Goal: Task Accomplishment & Management: Complete application form

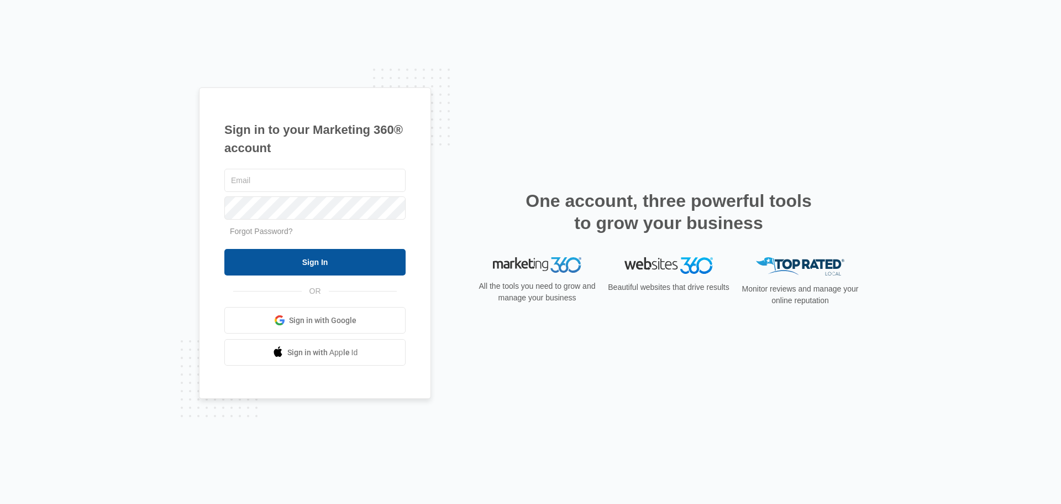
type input "[EMAIL_ADDRESS][DOMAIN_NAME]"
click at [275, 266] on input "Sign In" at bounding box center [314, 262] width 181 height 27
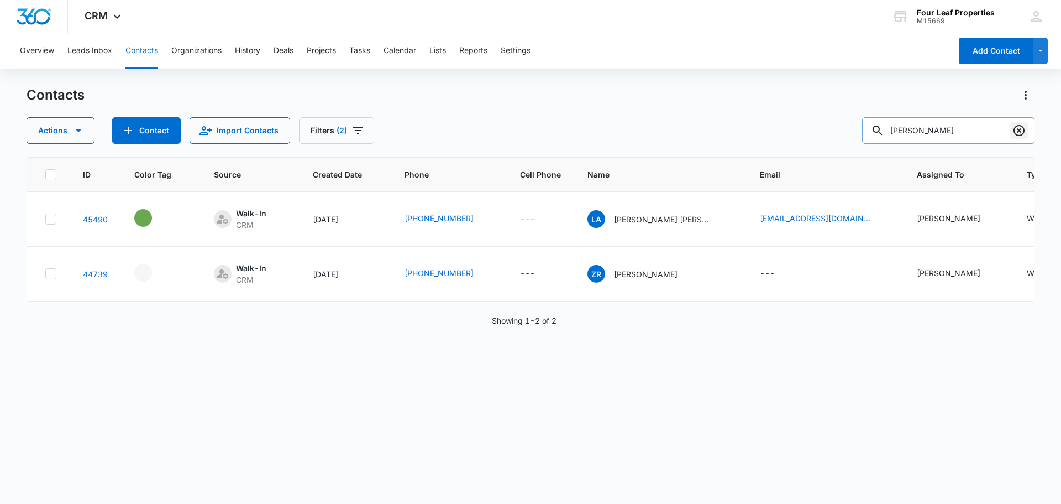
click at [1017, 131] on icon "Clear" at bounding box center [1019, 130] width 13 height 13
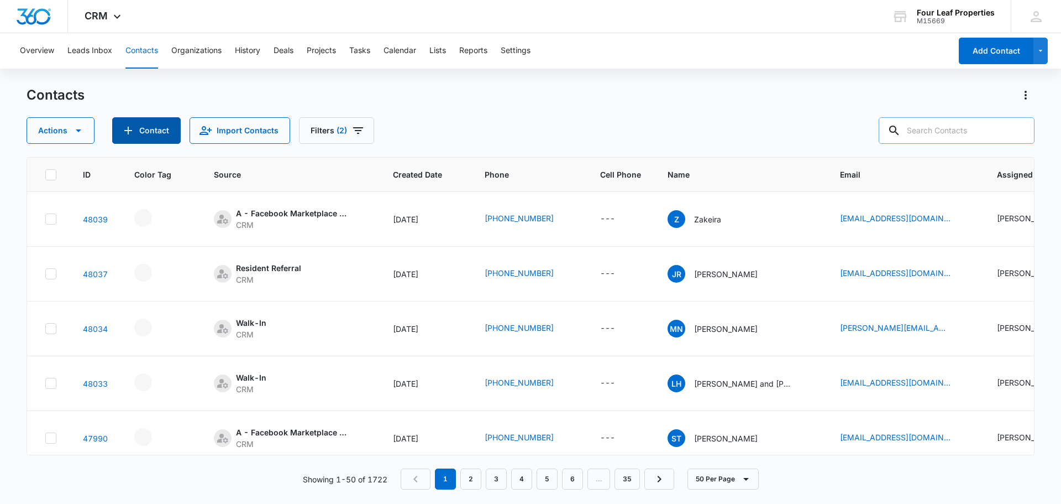
click at [168, 130] on button "Contact" at bounding box center [146, 130] width 69 height 27
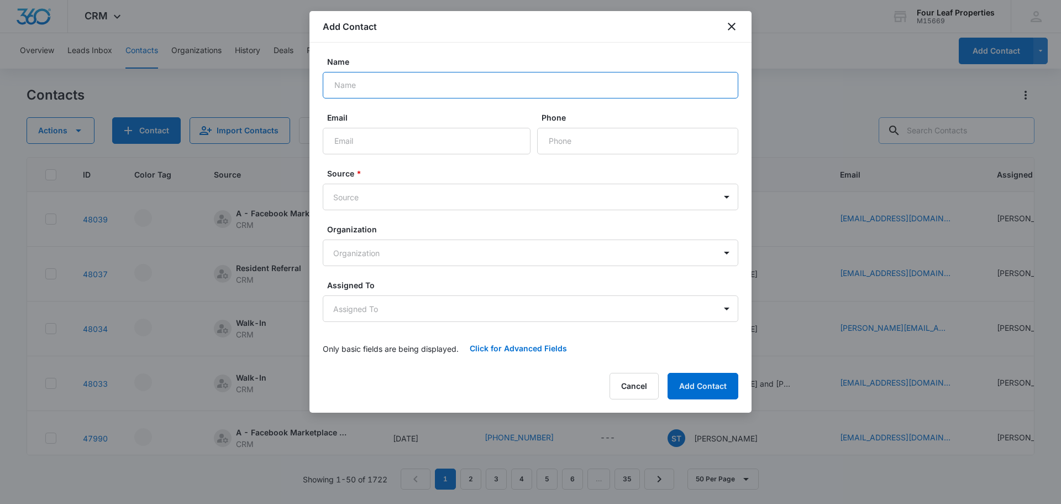
click at [371, 85] on input "Name" at bounding box center [531, 85] width 416 height 27
type input "Reese"
type input "dureese51@gmail.com"
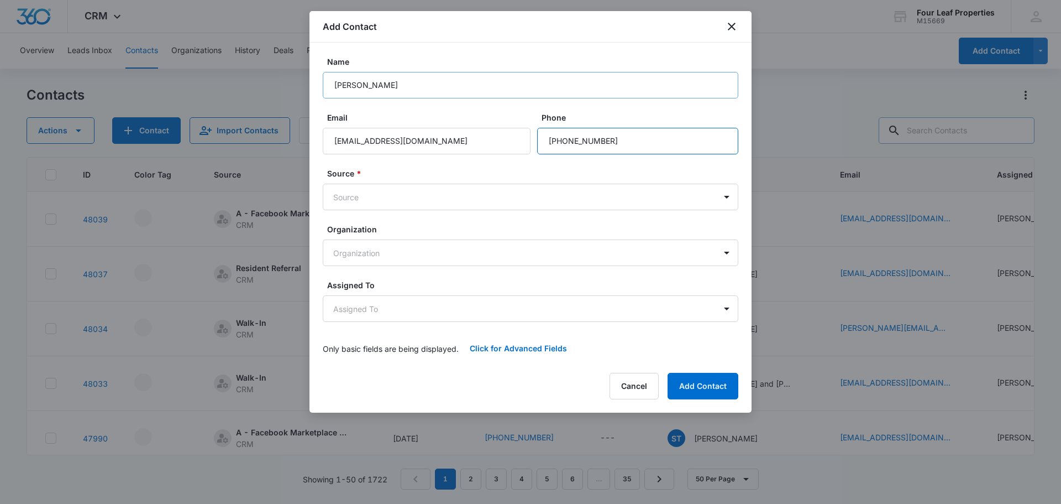
type input "(541) 915-9719"
type input "z"
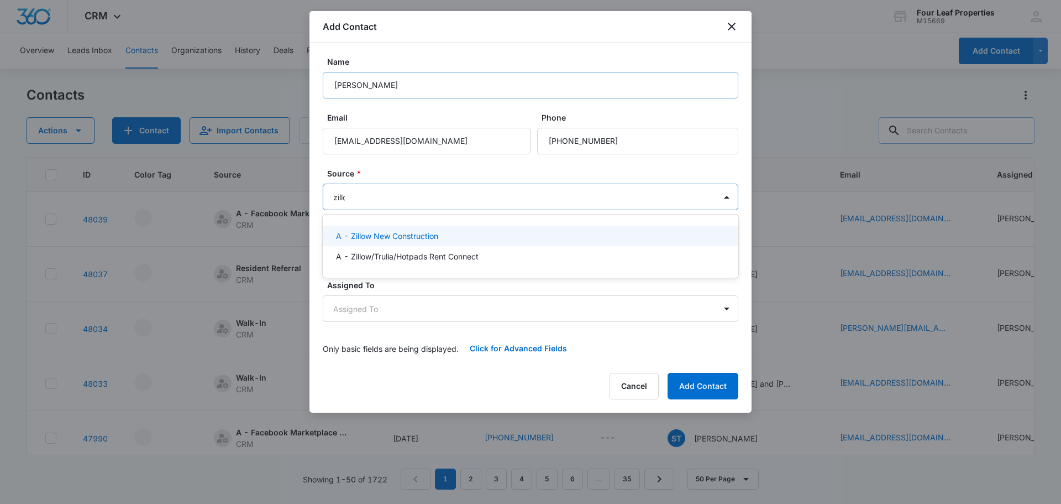
type input "zillow"
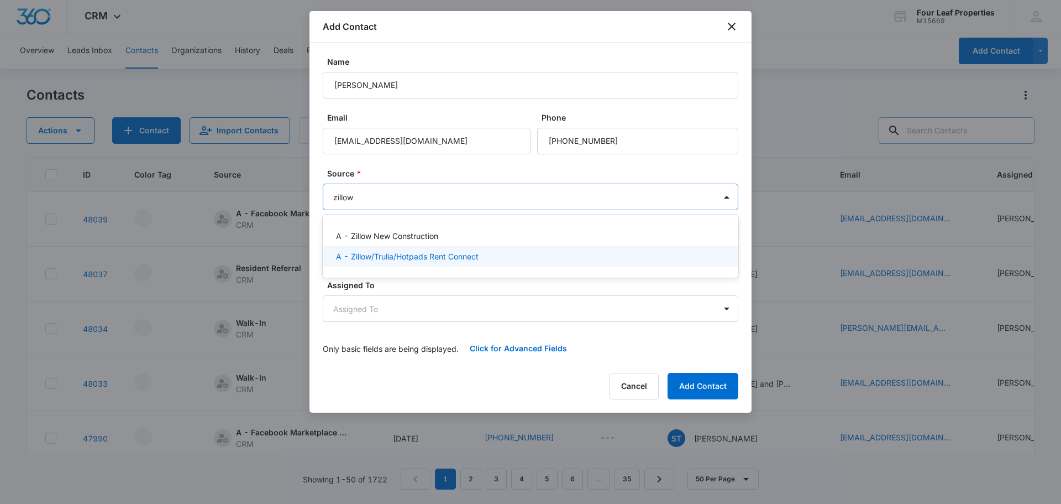
click at [437, 253] on p "A - Zillow/Trulia/Hotpads Rent Connect" at bounding box center [407, 256] width 143 height 12
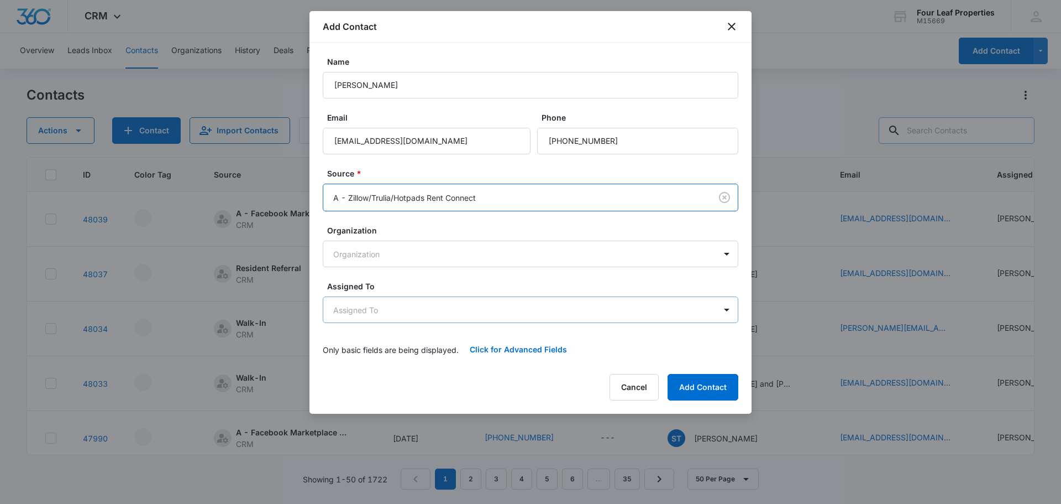
click at [373, 311] on body "CRM Apps Reputation Websites Forms CRM Email Social Shop Payments POS Content A…" at bounding box center [530, 252] width 1061 height 504
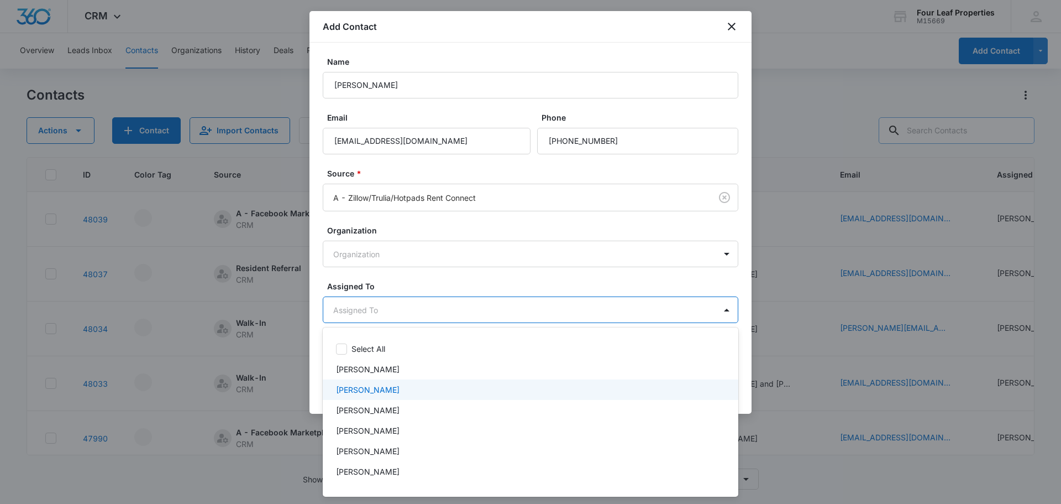
click at [364, 388] on p "Sarah Smith" at bounding box center [368, 390] width 64 height 12
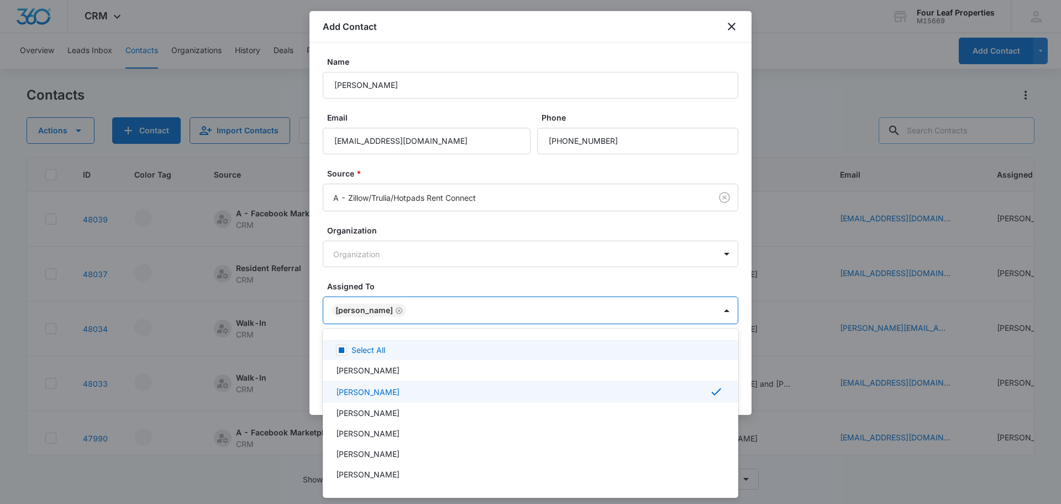
click at [433, 270] on div at bounding box center [530, 252] width 1061 height 504
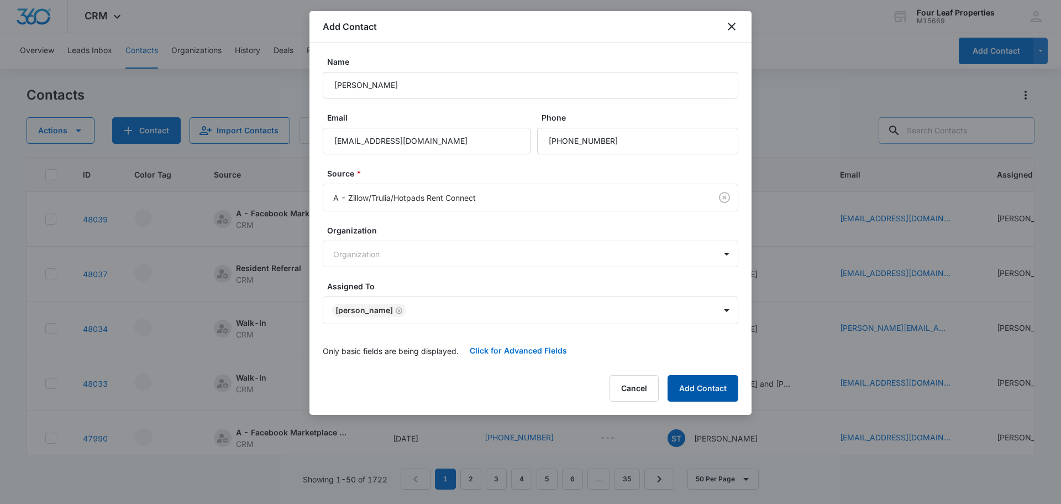
click at [687, 386] on button "Add Contact" at bounding box center [703, 388] width 71 height 27
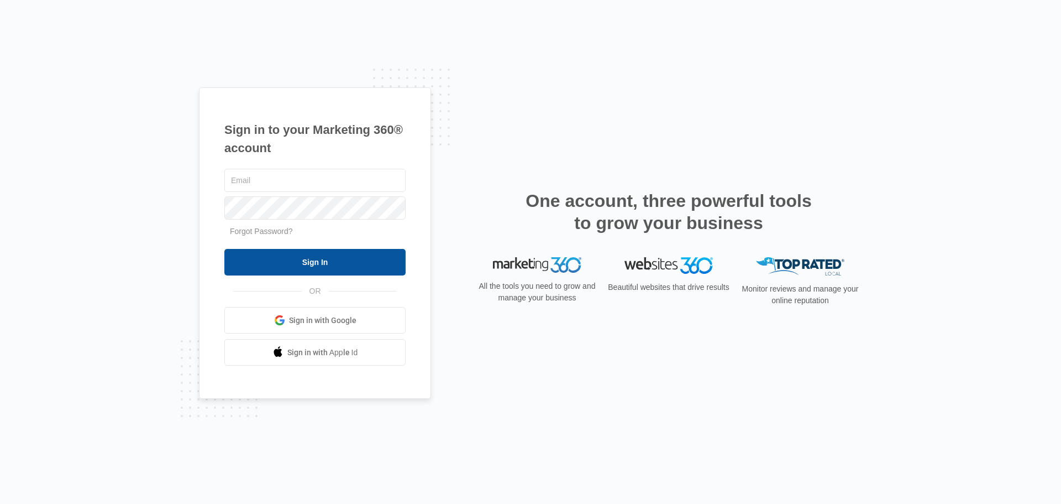
type input "[EMAIL_ADDRESS][DOMAIN_NAME]"
click at [324, 269] on input "Sign In" at bounding box center [314, 262] width 181 height 27
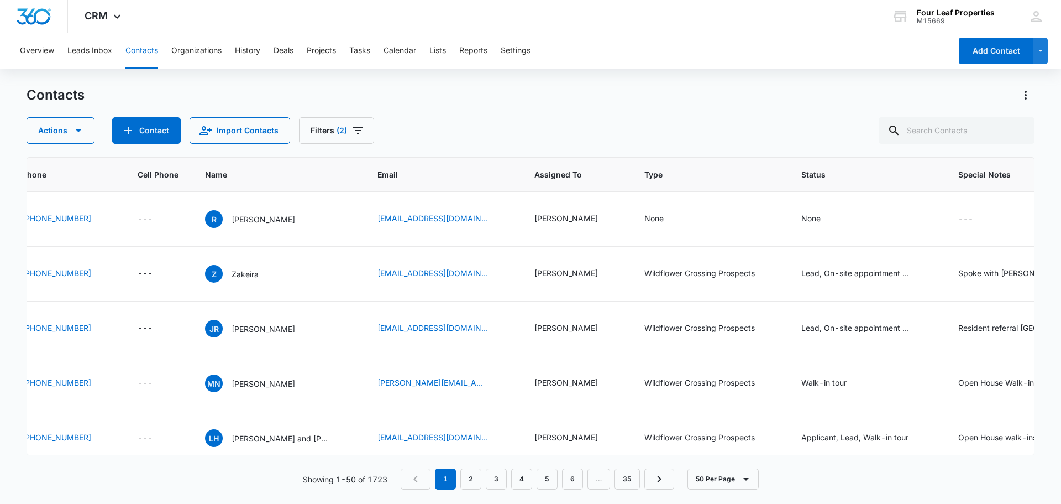
scroll to position [0, 615]
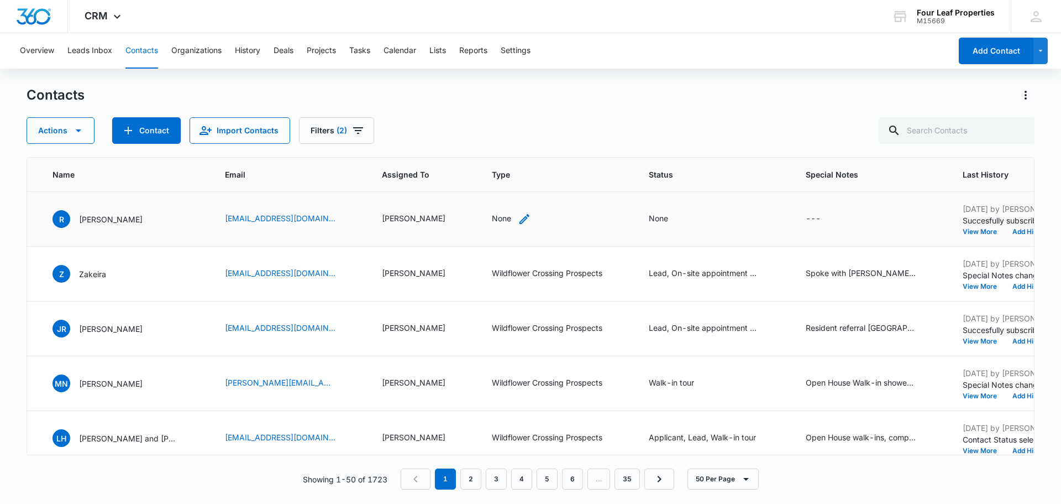
click at [492, 220] on div "None" at bounding box center [501, 218] width 19 height 12
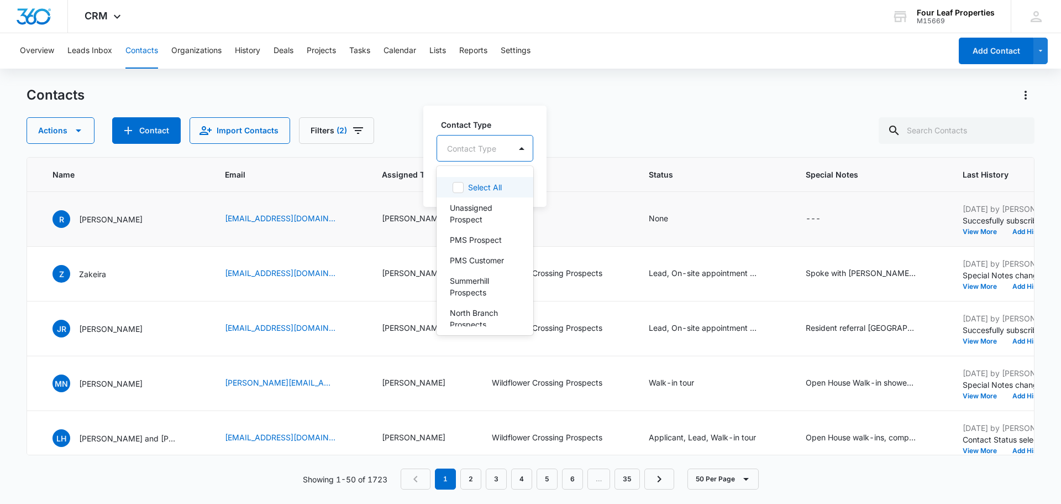
click at [483, 154] on div at bounding box center [471, 149] width 49 height 14
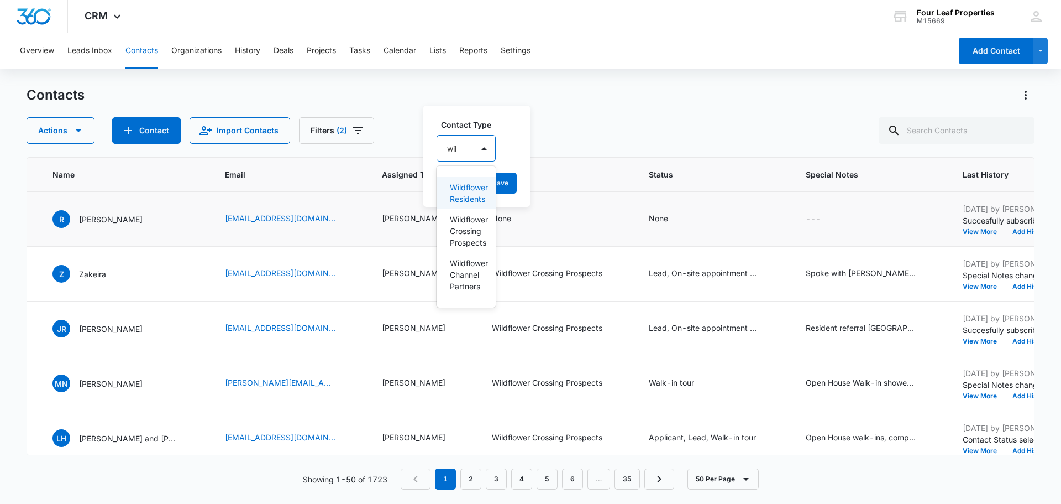
type input "wild"
click at [465, 224] on p "Wildflower Crossing Prospects" at bounding box center [467, 230] width 35 height 35
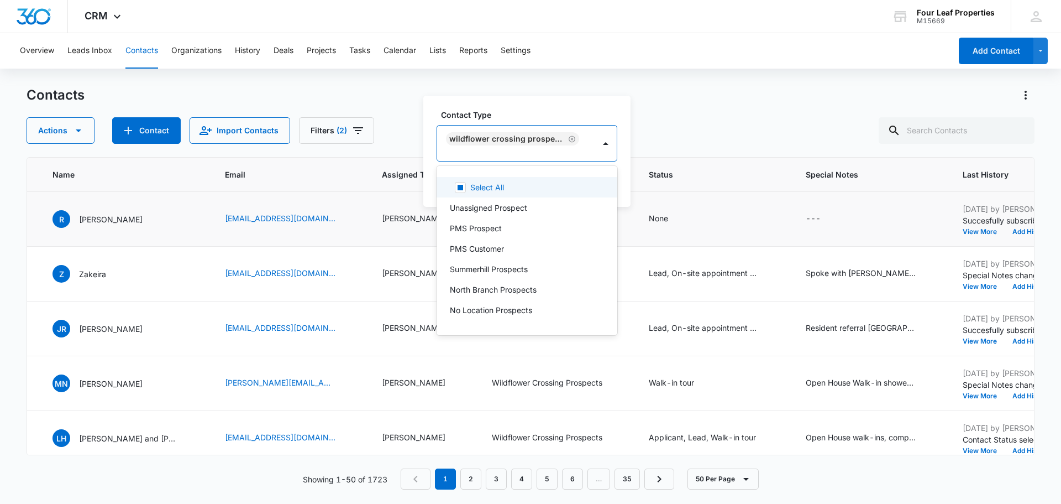
click at [522, 115] on label "Contact Type" at bounding box center [531, 115] width 181 height 12
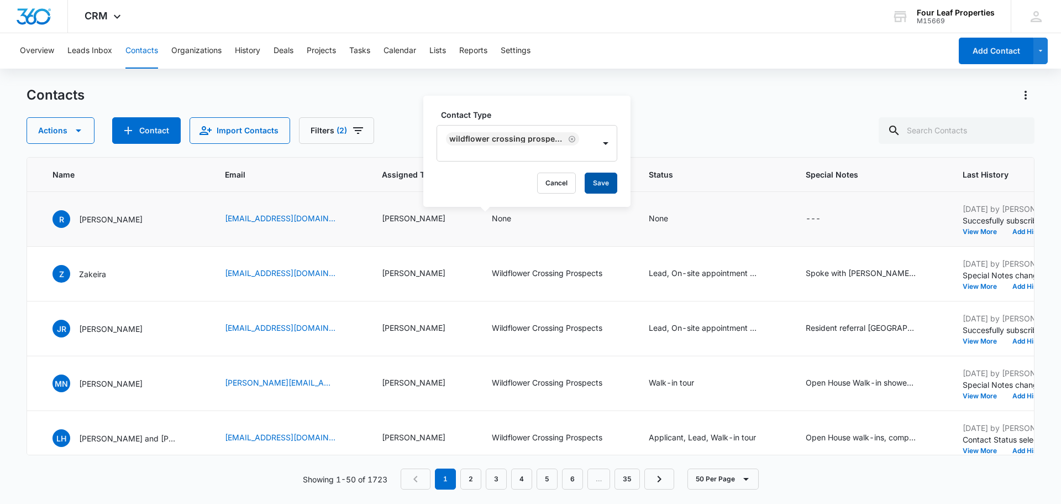
click at [606, 187] on button "Save" at bounding box center [601, 182] width 33 height 21
click at [649, 214] on div "None" at bounding box center [658, 218] width 19 height 12
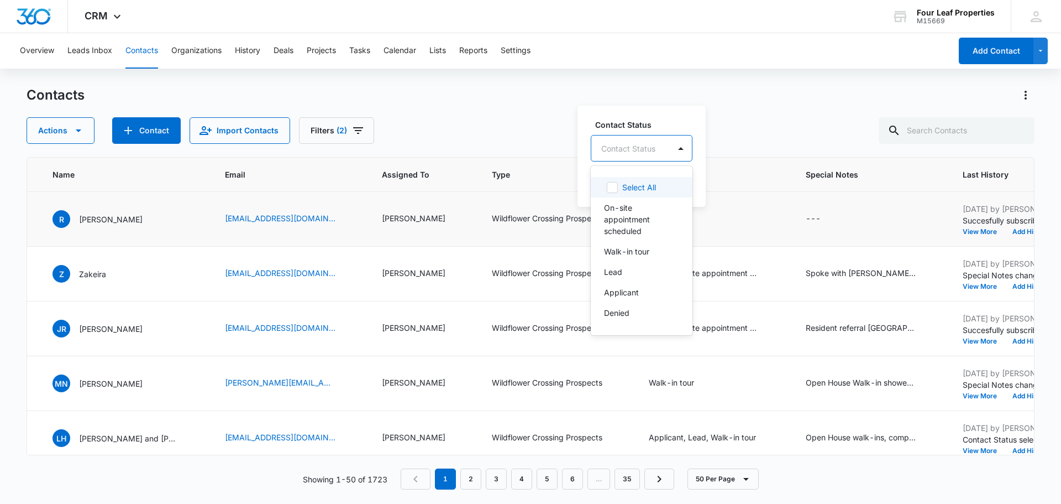
click at [629, 148] on div at bounding box center [628, 149] width 54 height 14
type input "lead"
click at [631, 185] on div "Lead" at bounding box center [622, 187] width 36 height 12
type input "on"
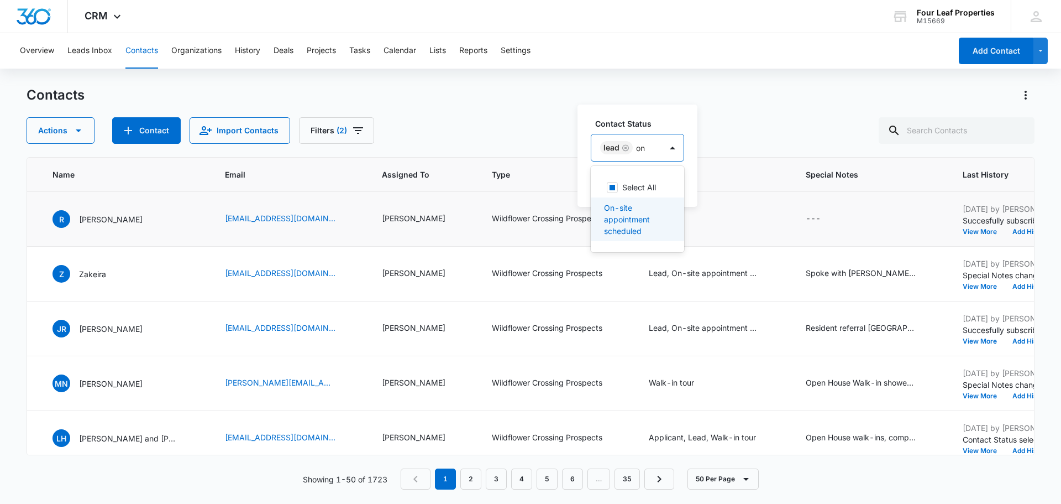
click at [629, 218] on p "On-site appointment scheduled" at bounding box center [636, 219] width 65 height 35
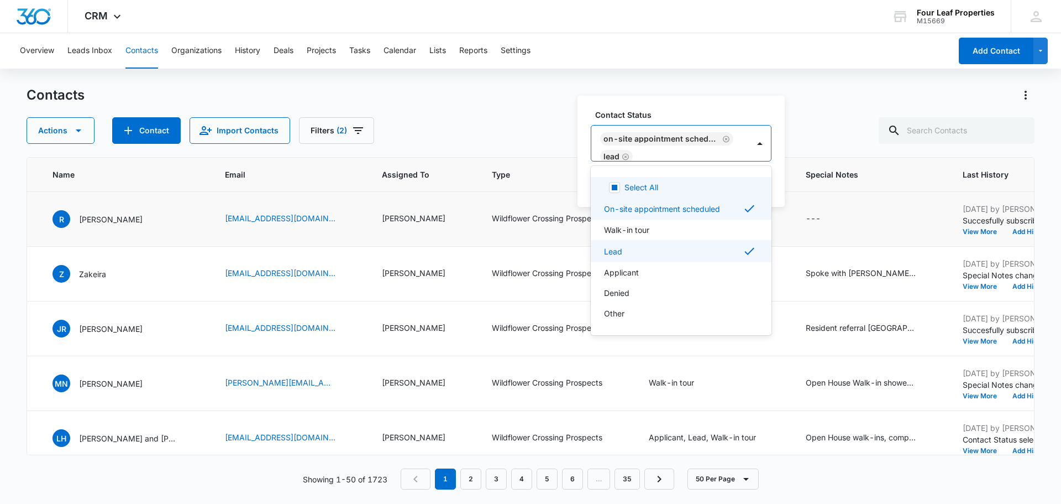
click at [669, 103] on div "Contact Status option On-site appointment scheduled, selected. 8 results availa…" at bounding box center [681, 151] width 207 height 111
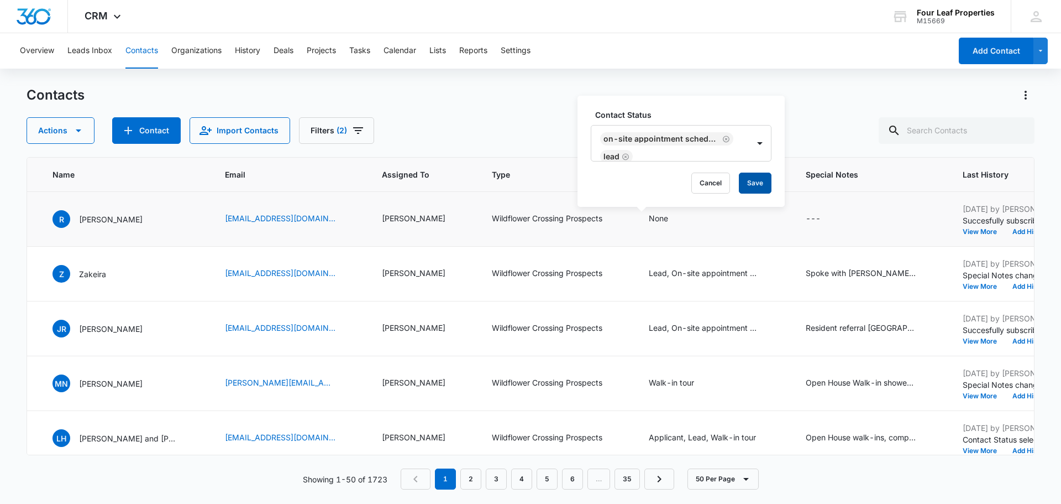
click at [745, 182] on button "Save" at bounding box center [755, 182] width 33 height 21
click at [806, 221] on div "---" at bounding box center [813, 218] width 15 height 13
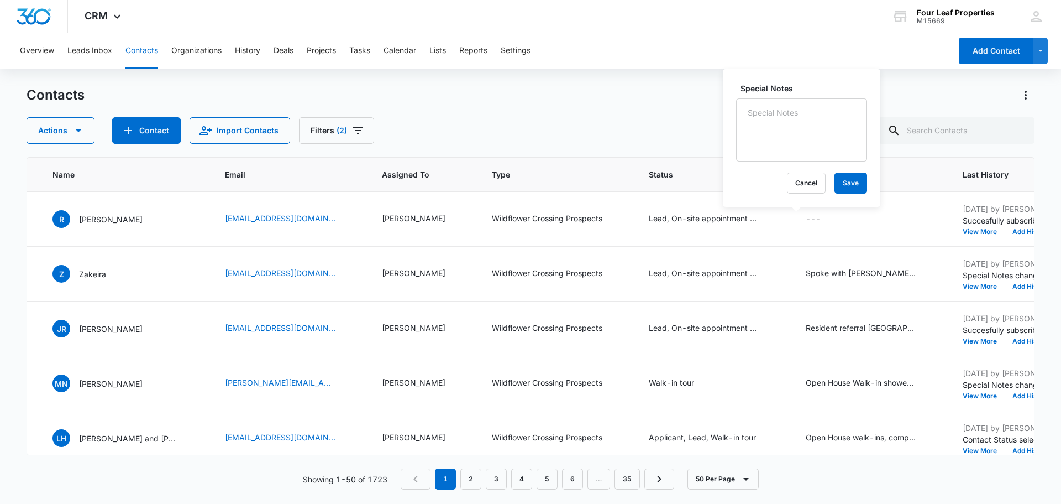
click at [779, 144] on textarea "Special Notes" at bounding box center [801, 129] width 131 height 63
type textarea "Spoke with Reese, interested in purchasing made appointment for 8/11/25 SJS"
click at [848, 186] on button "Save" at bounding box center [851, 182] width 33 height 21
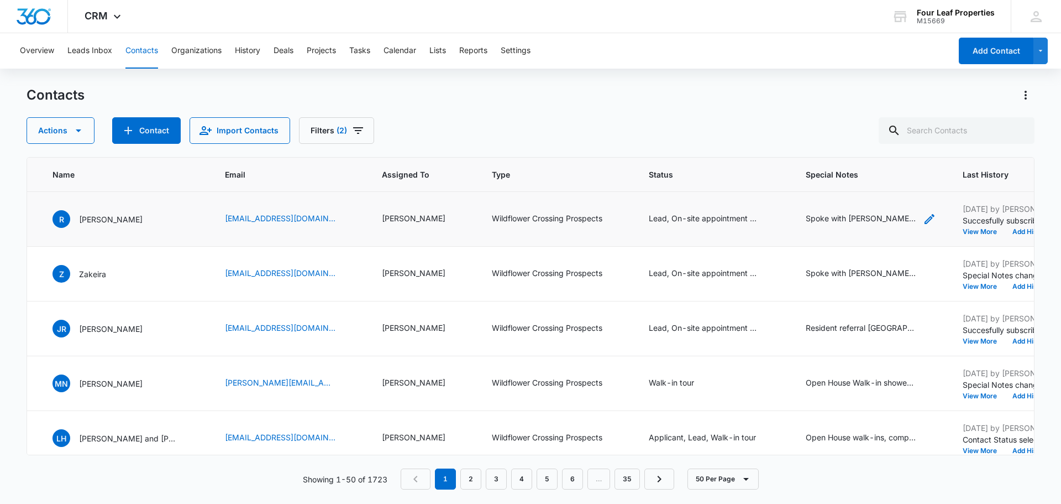
click at [923, 216] on icon "Special Notes - Spoke with Reese, interested in purchasing made appointment for…" at bounding box center [929, 218] width 13 height 13
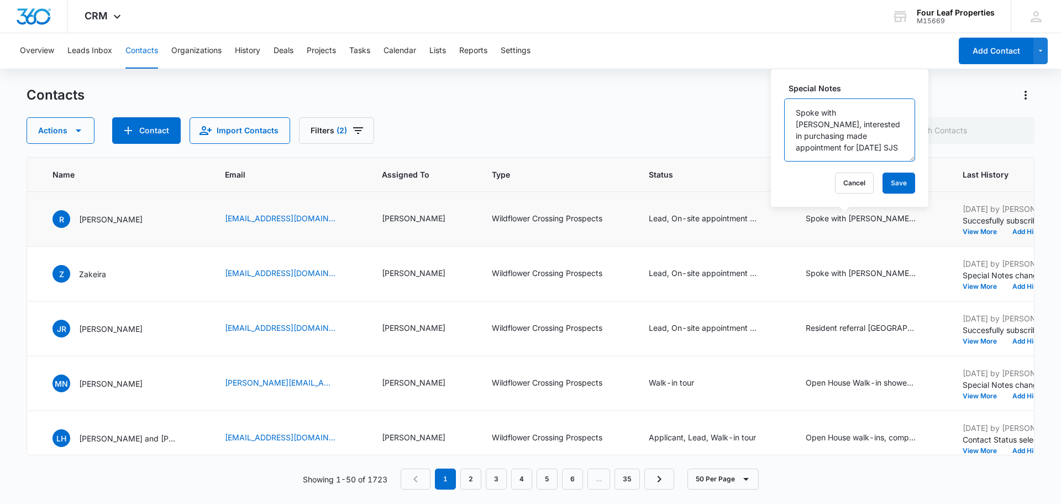
click at [810, 148] on textarea "Spoke with Reese, interested in purchasing made appointment for 8/11/25 SJS" at bounding box center [849, 129] width 131 height 63
click at [854, 145] on textarea "Spoke with Reese, interested in purchasing made appointment for 8/14/25 SJS" at bounding box center [849, 129] width 131 height 63
click at [827, 149] on textarea "Spoke with Reese, interested in purchasing made appointment for 8/14/25 SJS" at bounding box center [849, 129] width 131 height 63
type textarea "Spoke with Reese, interested in purchasing made appointment for 8/14/25 4pm SJS"
click at [890, 182] on button "Save" at bounding box center [899, 182] width 33 height 21
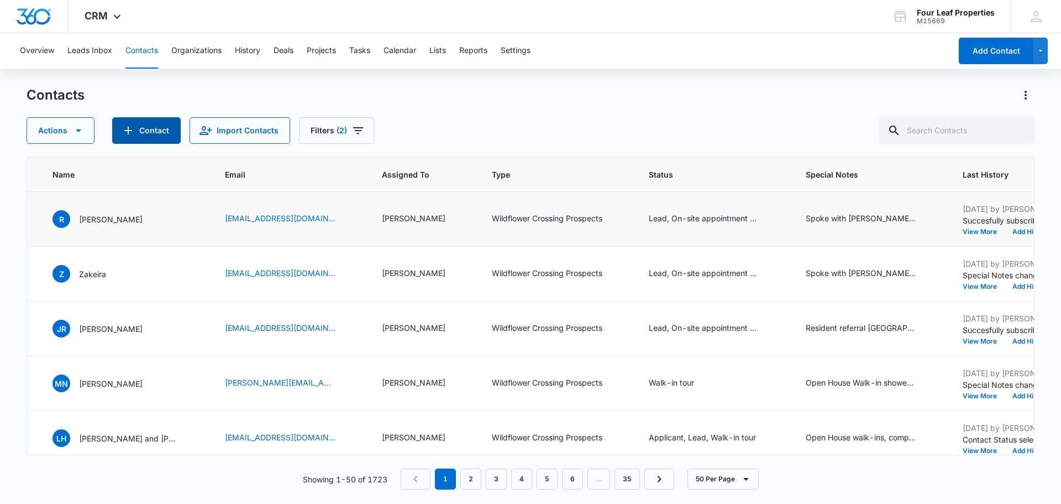
click at [163, 133] on button "Contact" at bounding box center [146, 130] width 69 height 27
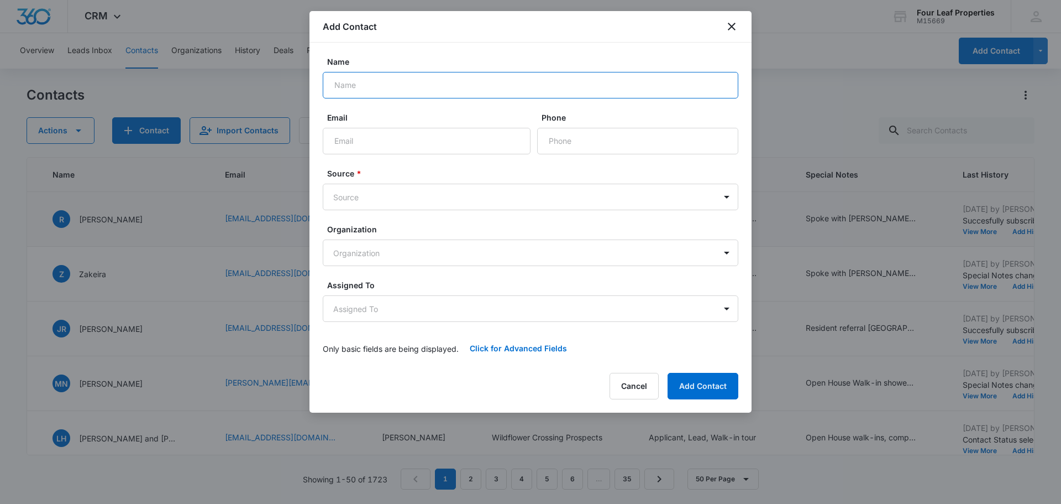
click at [347, 83] on input "Name" at bounding box center [531, 85] width 416 height 27
type input "Ricardo Lerma"
type input "ricardojlerma@gmail.com"
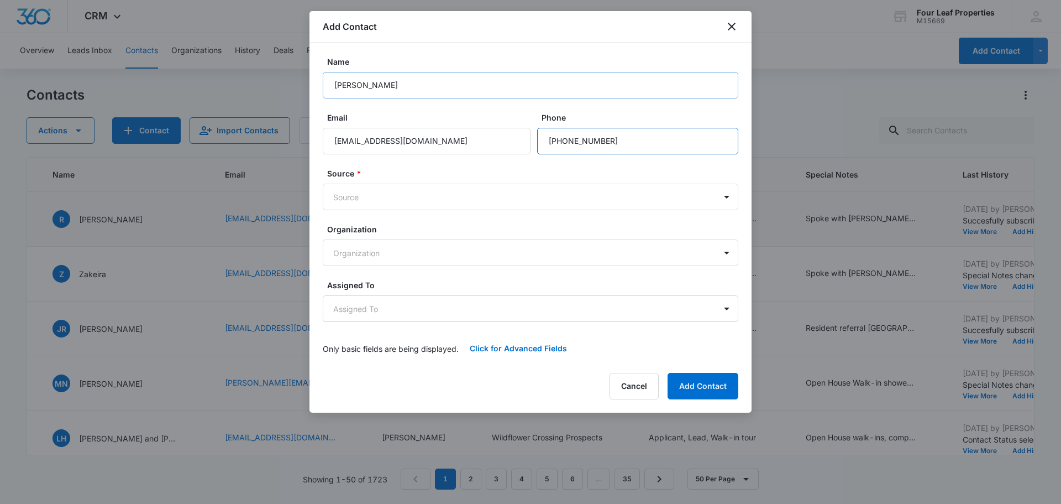
type input "(517) 750-7122"
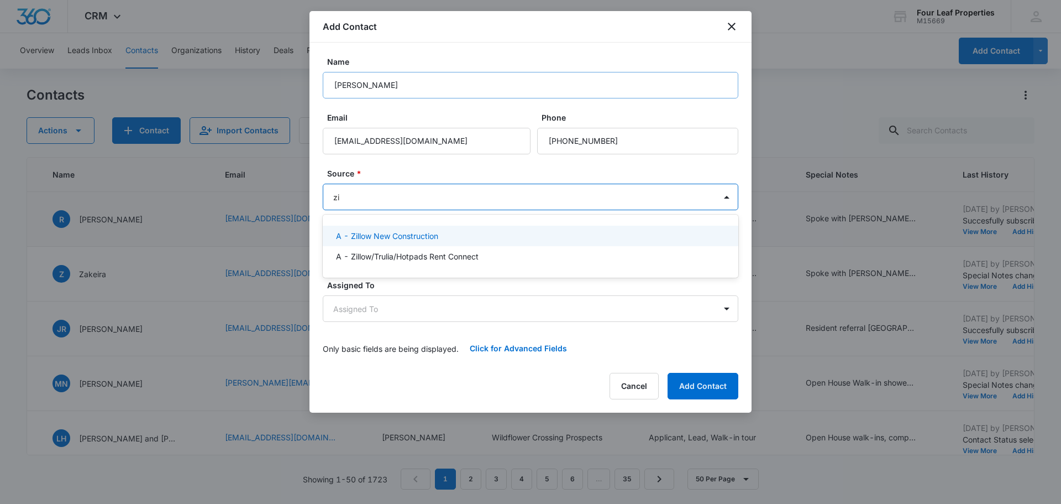
type input "z"
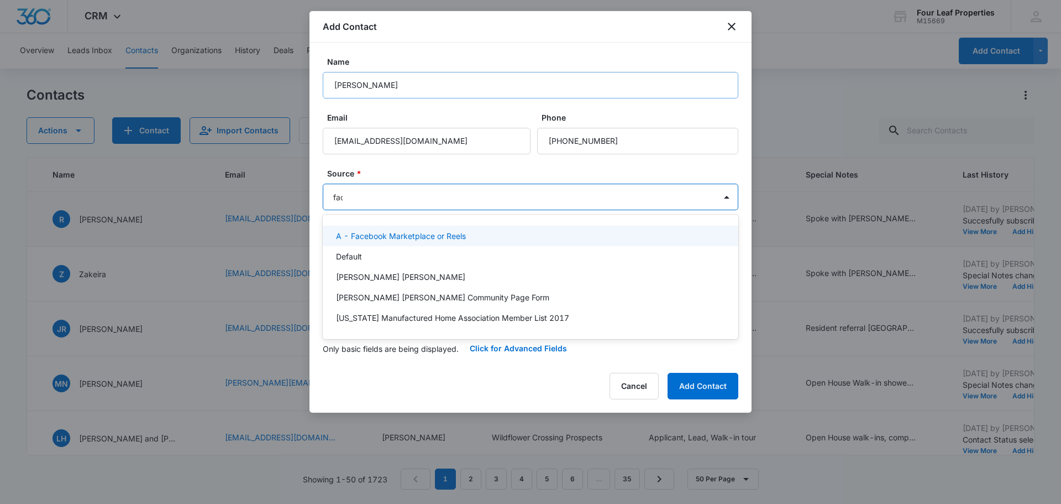
type input "face"
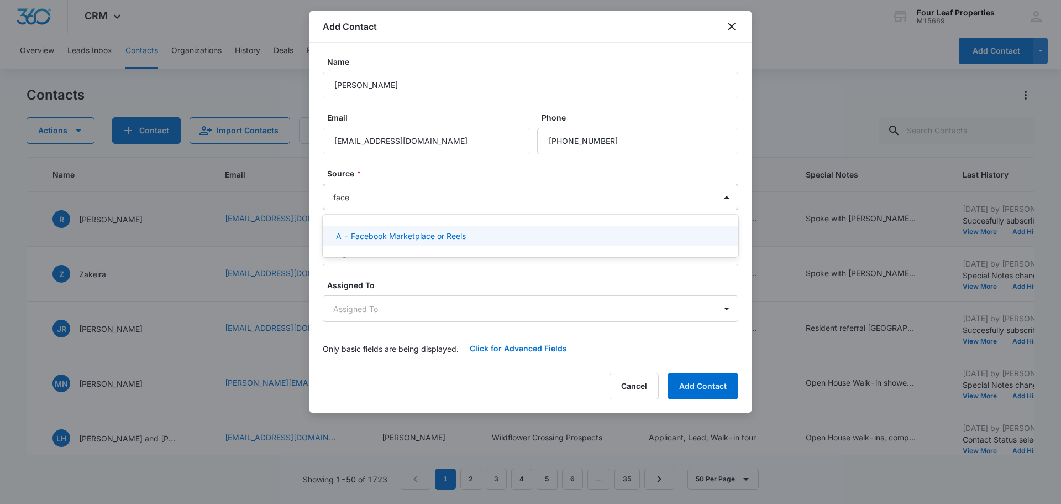
click at [415, 234] on p "A - Facebook Marketplace or Reels" at bounding box center [401, 236] width 130 height 12
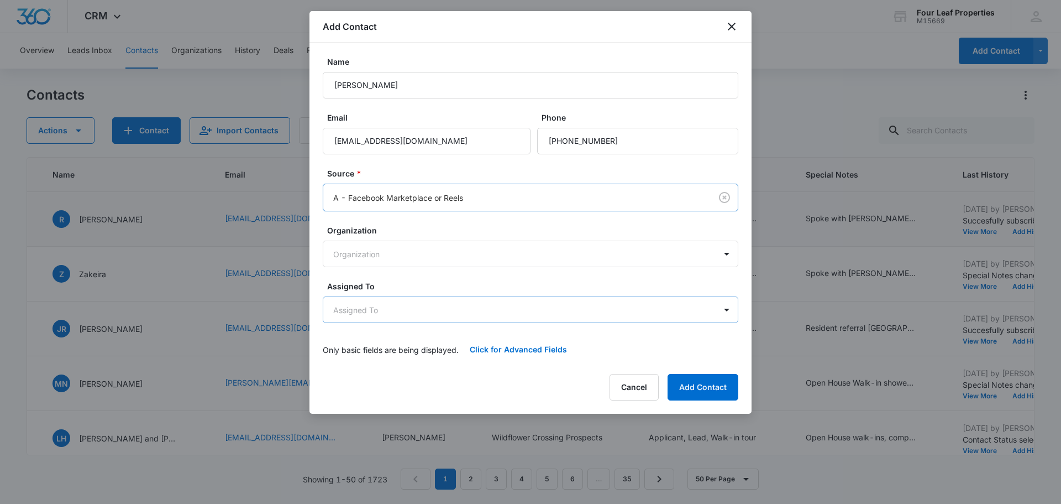
click at [378, 314] on body "CRM Apps Reputation Websites Forms CRM Email Social Shop Payments POS Content A…" at bounding box center [530, 252] width 1061 height 504
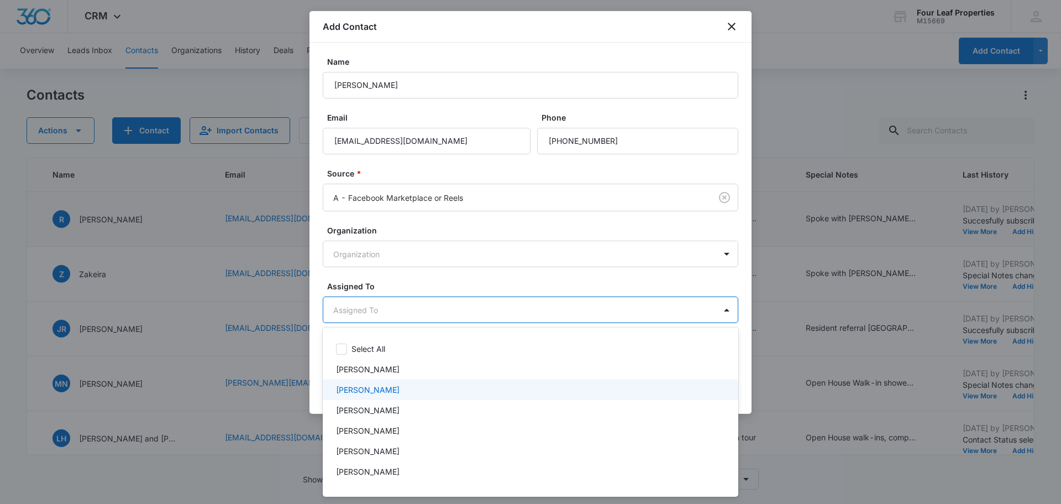
click at [371, 386] on p "Sarah Smith" at bounding box center [368, 390] width 64 height 12
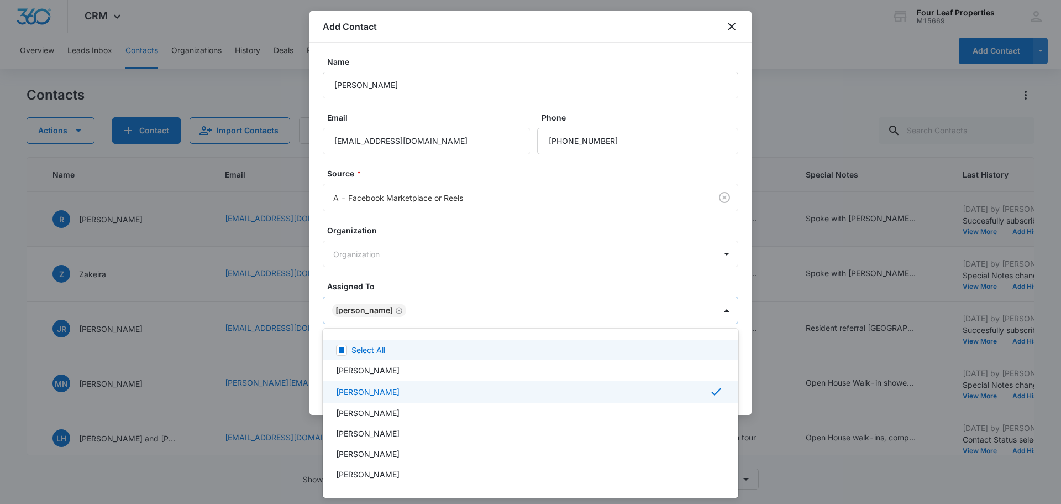
click at [395, 285] on div at bounding box center [530, 252] width 1061 height 504
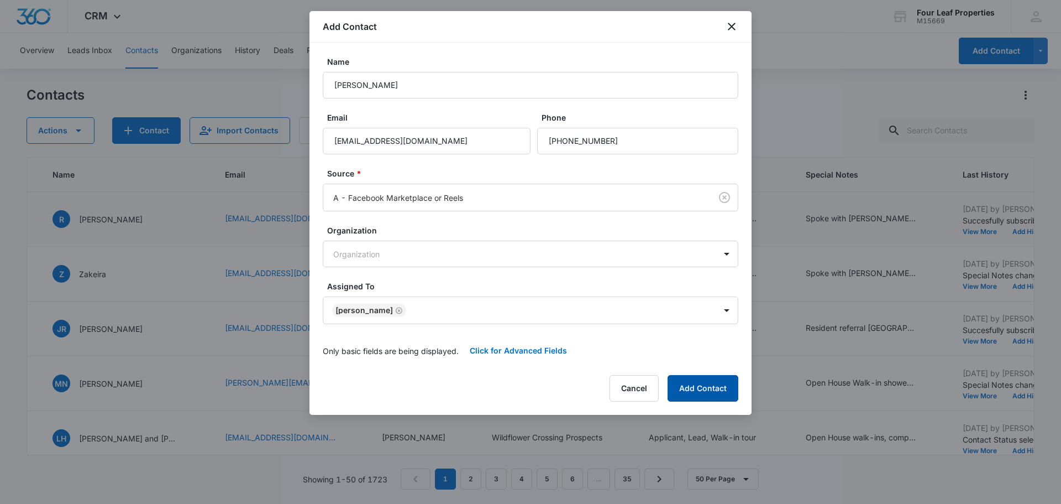
click at [672, 394] on button "Add Contact" at bounding box center [703, 388] width 71 height 27
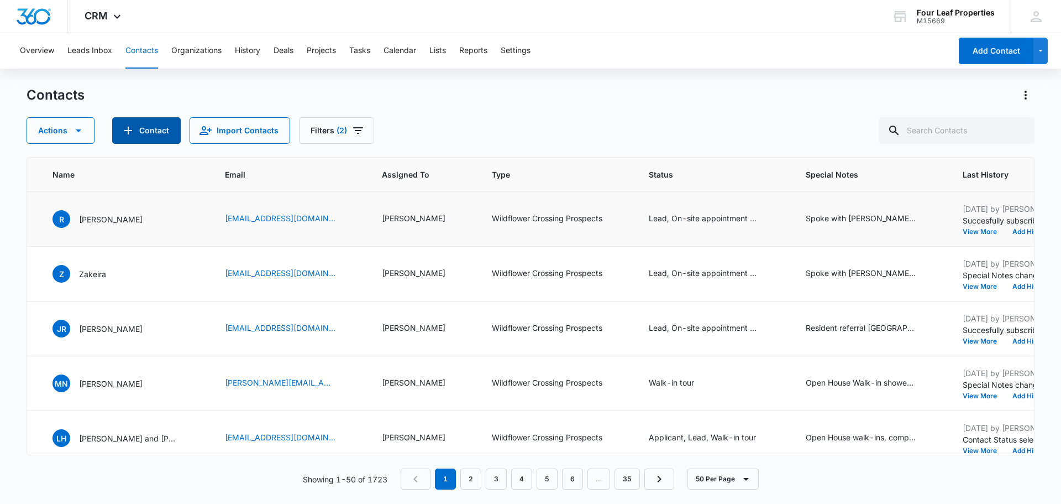
click at [159, 130] on button "Contact" at bounding box center [146, 130] width 69 height 27
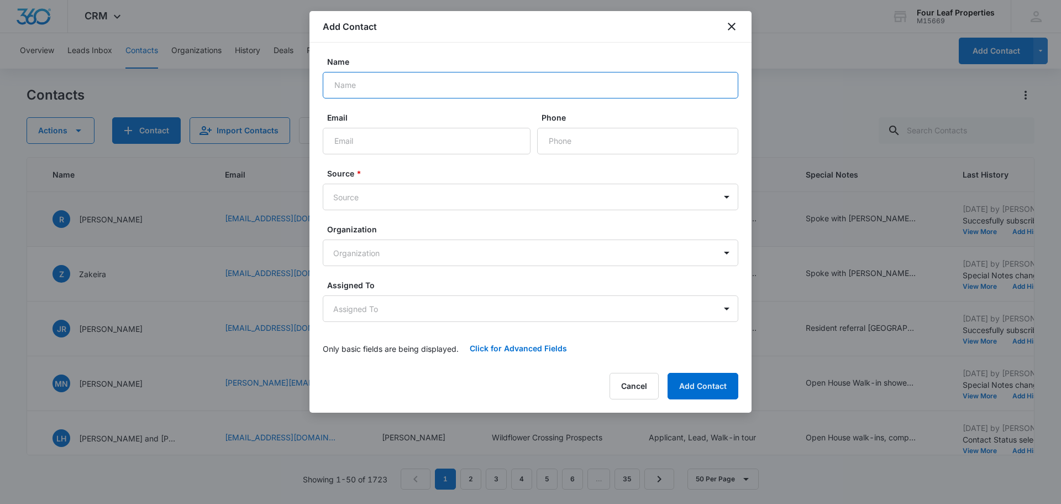
click at [364, 83] on input "Name" at bounding box center [531, 85] width 416 height 27
type input "Ricardo"
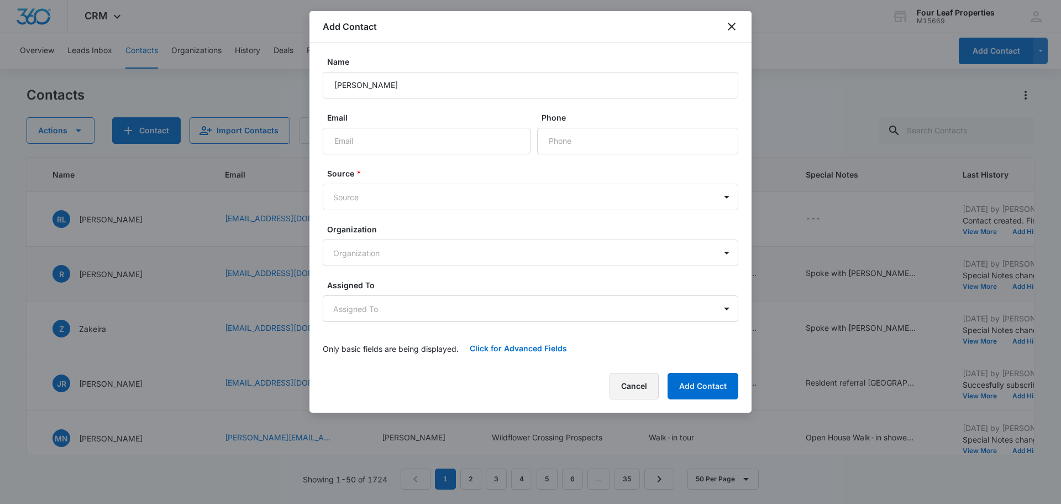
click at [631, 393] on button "Cancel" at bounding box center [634, 386] width 49 height 27
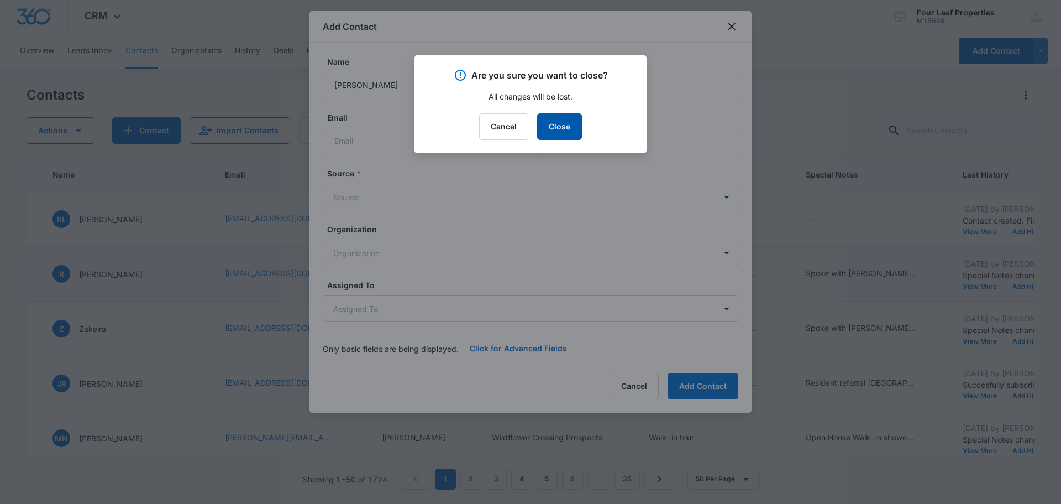
click at [554, 123] on button "Close" at bounding box center [559, 126] width 45 height 27
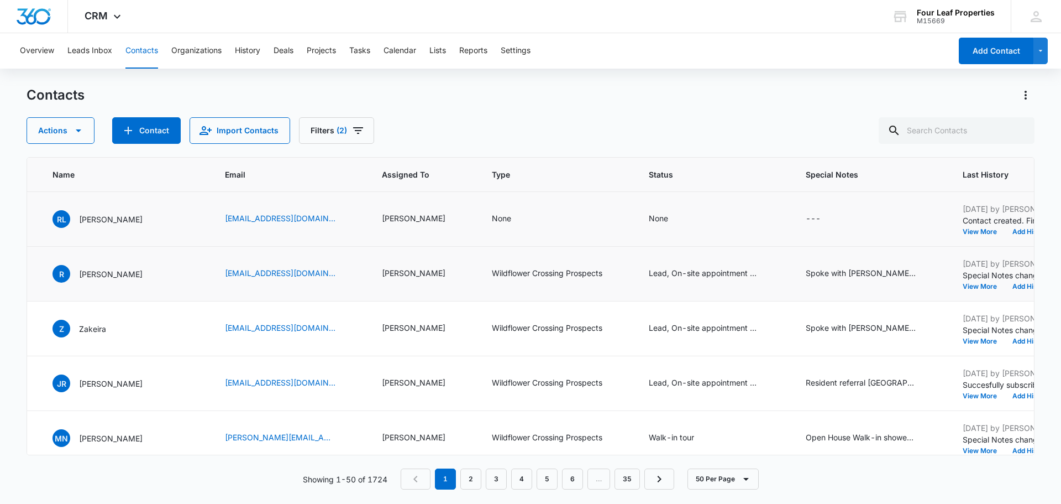
click at [486, 226] on td "None" at bounding box center [557, 219] width 157 height 55
click at [492, 218] on div "None" at bounding box center [501, 218] width 19 height 12
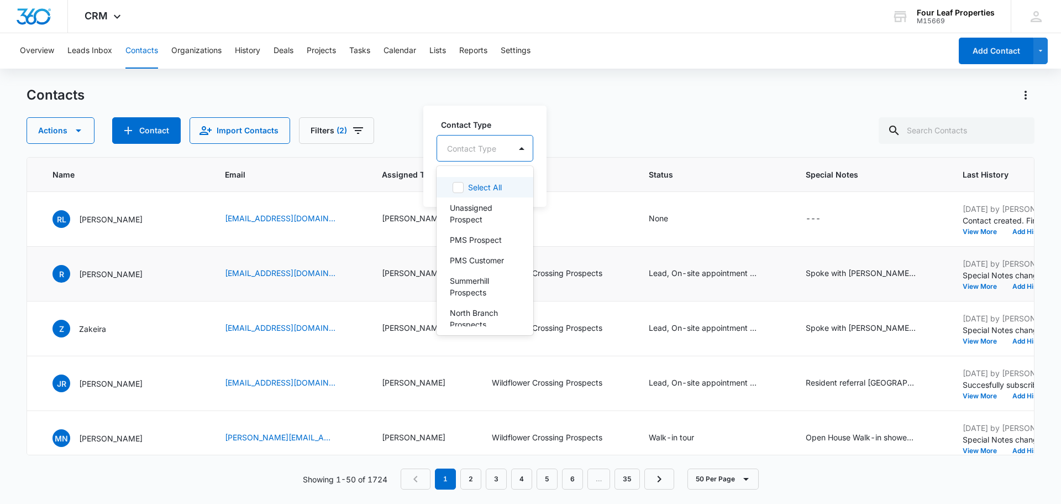
click at [478, 143] on div at bounding box center [471, 149] width 49 height 14
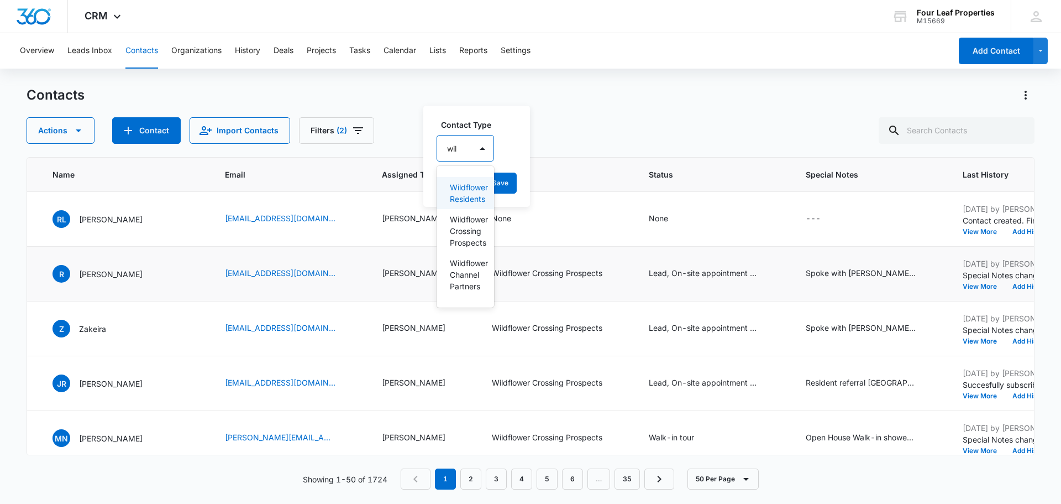
type input "wild"
click at [464, 233] on p "Wildflower Crossing Prospects" at bounding box center [467, 230] width 35 height 35
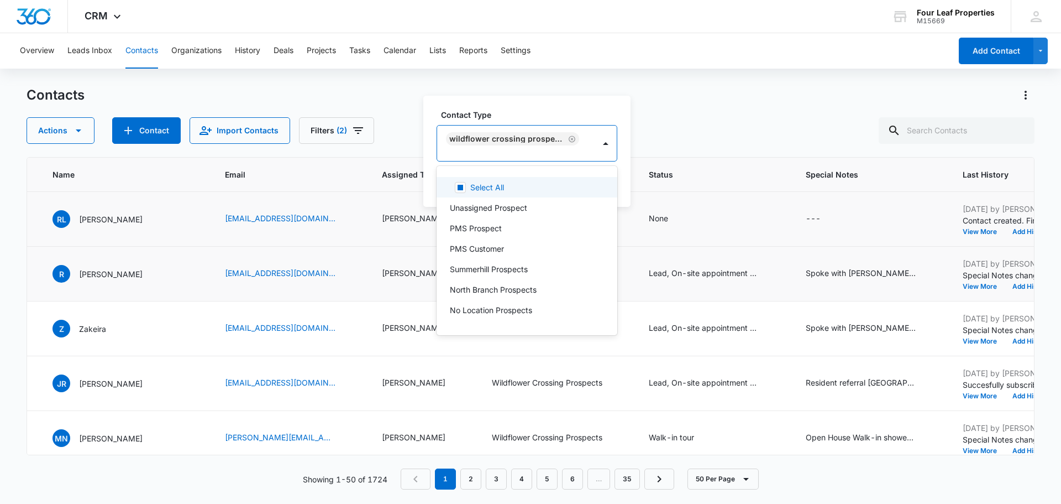
drag, startPoint x: 504, startPoint y: 106, endPoint x: 507, endPoint y: 112, distance: 7.4
click at [505, 107] on div "Contact Type option Wildflower Crossing Prospects, selected. 30 results availab…" at bounding box center [526, 151] width 207 height 111
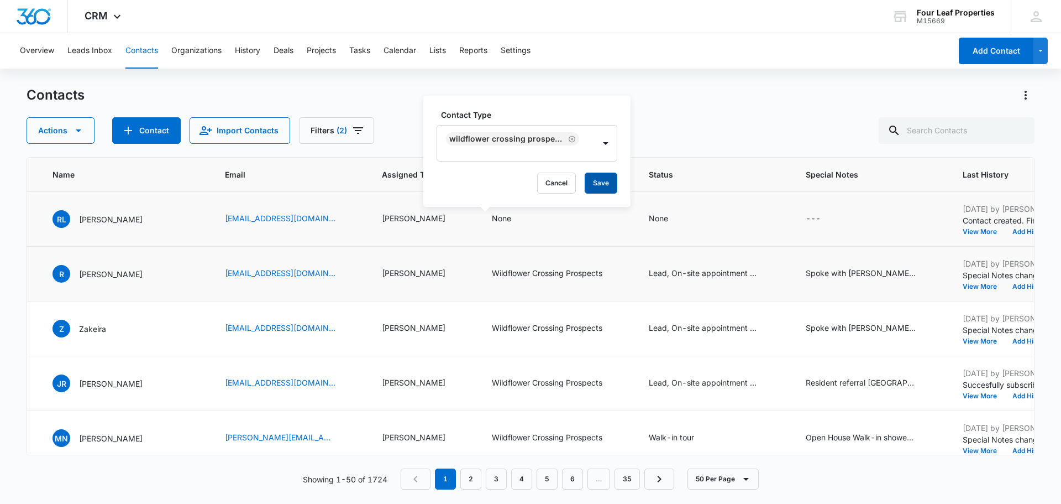
click at [595, 179] on button "Save" at bounding box center [601, 182] width 33 height 21
click at [649, 218] on div "None" at bounding box center [658, 218] width 19 height 12
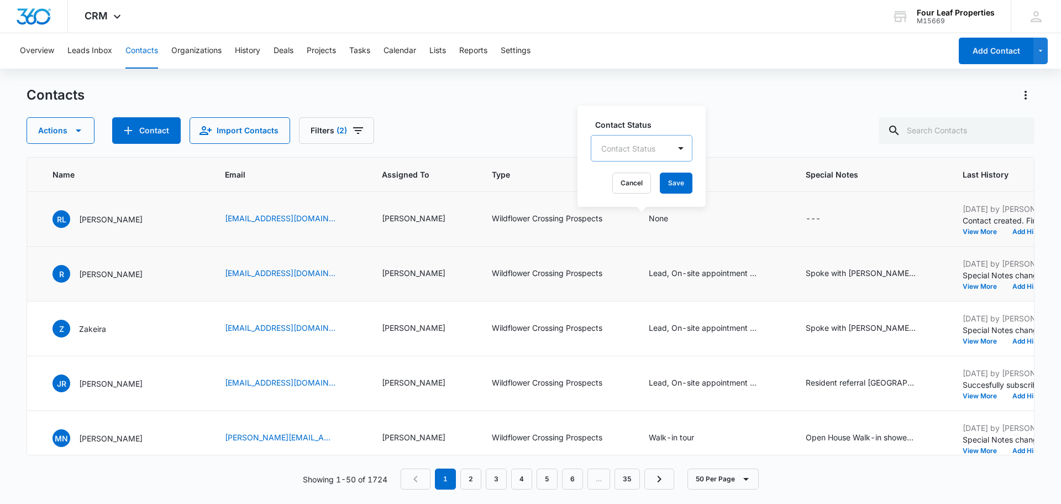
click at [623, 142] on div at bounding box center [628, 149] width 54 height 14
type input "lead"
click at [632, 191] on div "Lead" at bounding box center [622, 187] width 36 height 12
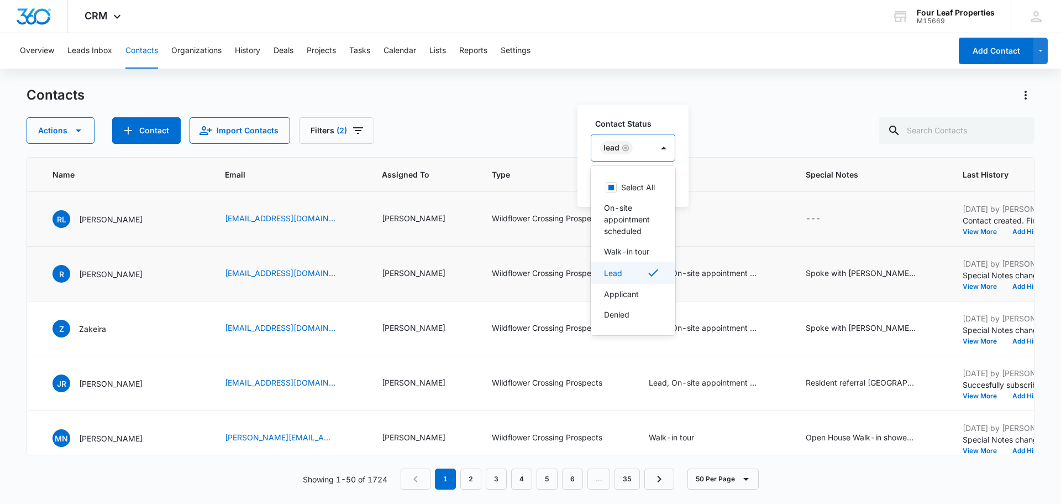
click at [626, 279] on div "Lead" at bounding box center [632, 272] width 56 height 13
click at [641, 229] on p "On-site appointment scheduled" at bounding box center [640, 219] width 73 height 35
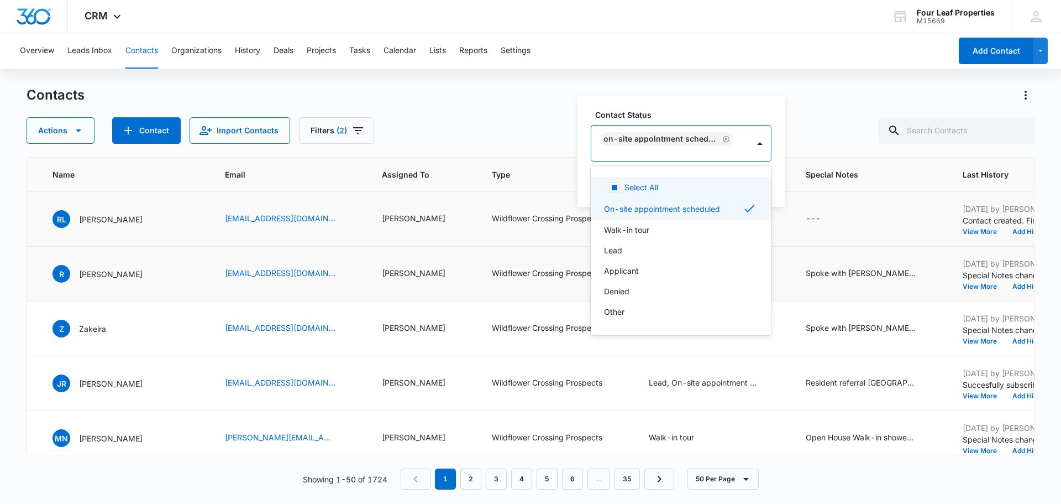
click at [677, 106] on div "Contact Status option On-site appointment scheduled, selected. 8 results availa…" at bounding box center [681, 151] width 207 height 111
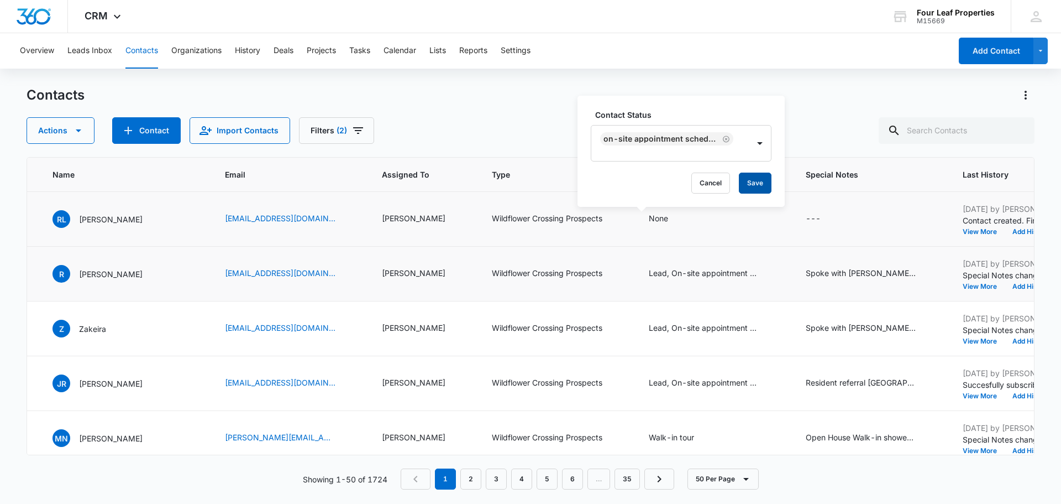
click at [749, 182] on button "Save" at bounding box center [755, 182] width 33 height 21
click at [828, 223] on icon "Special Notes - - Select to Edit Field" at bounding box center [834, 218] width 13 height 13
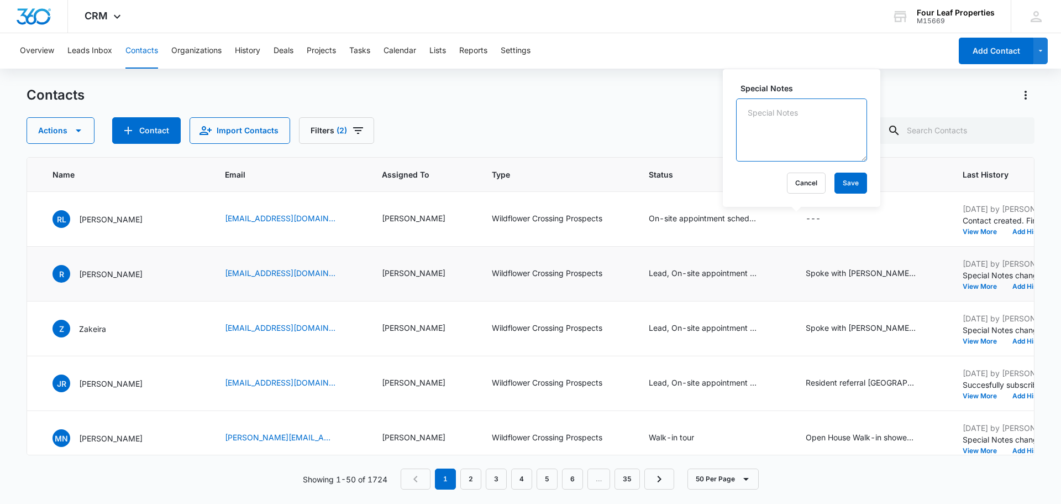
click at [779, 151] on textarea "Special Notes" at bounding box center [801, 129] width 131 height 63
type textarea "spoke with ricardo, looking for 12m rental, made appt for 8/11/25 4:30pm SJS 8/…"
click at [844, 184] on button "Save" at bounding box center [851, 182] width 33 height 21
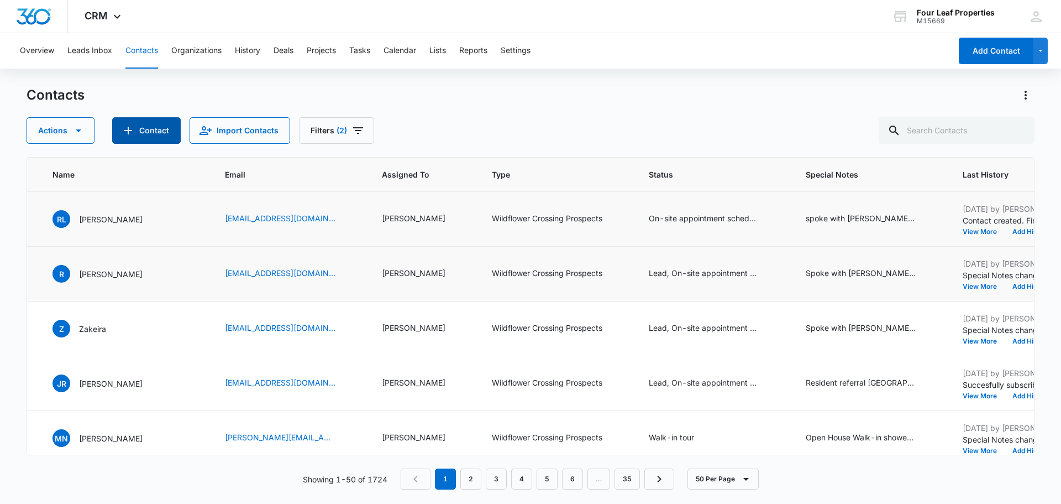
click at [144, 129] on button "Contact" at bounding box center [146, 130] width 69 height 27
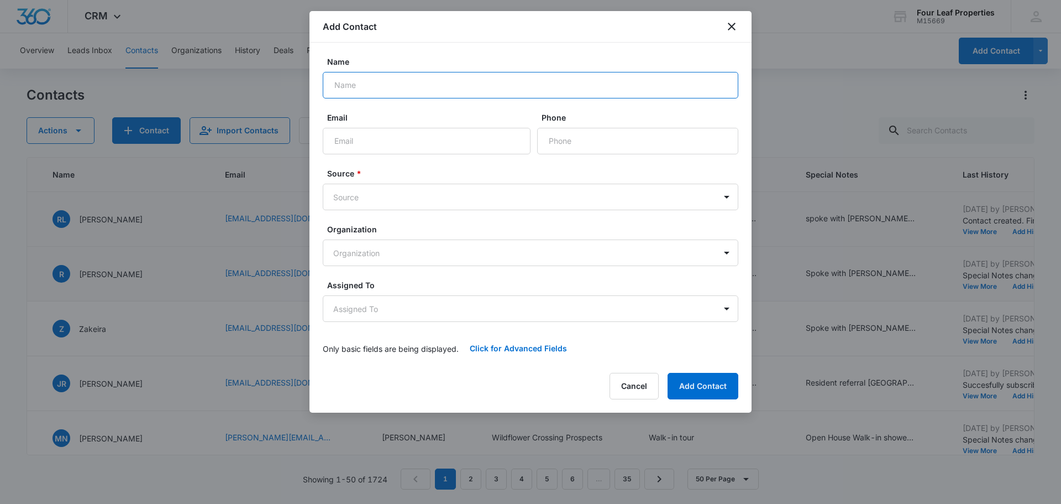
click at [410, 80] on input "Name" at bounding box center [531, 85] width 416 height 27
type input "Heaven Hamilton"
type input "heavenhamilton447@gmail.com"
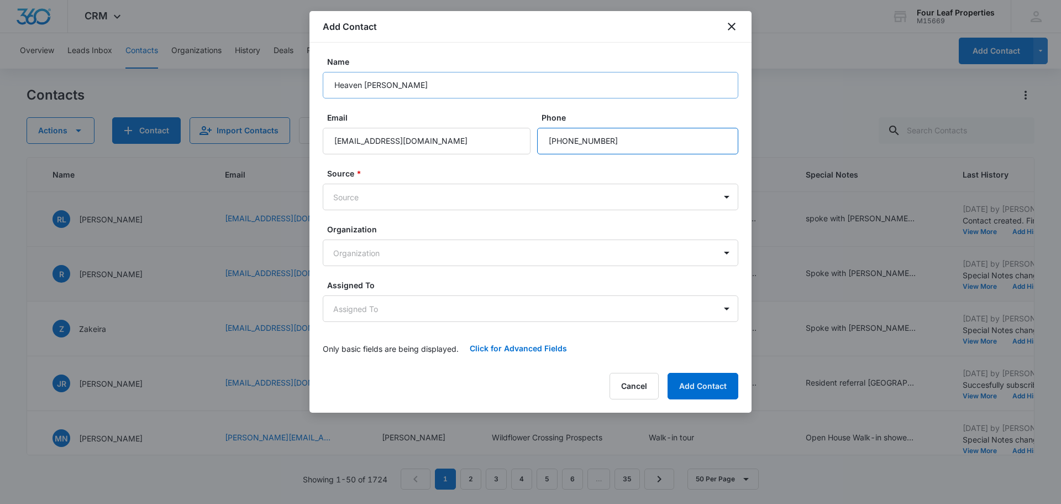
type input "(517) 494-8147"
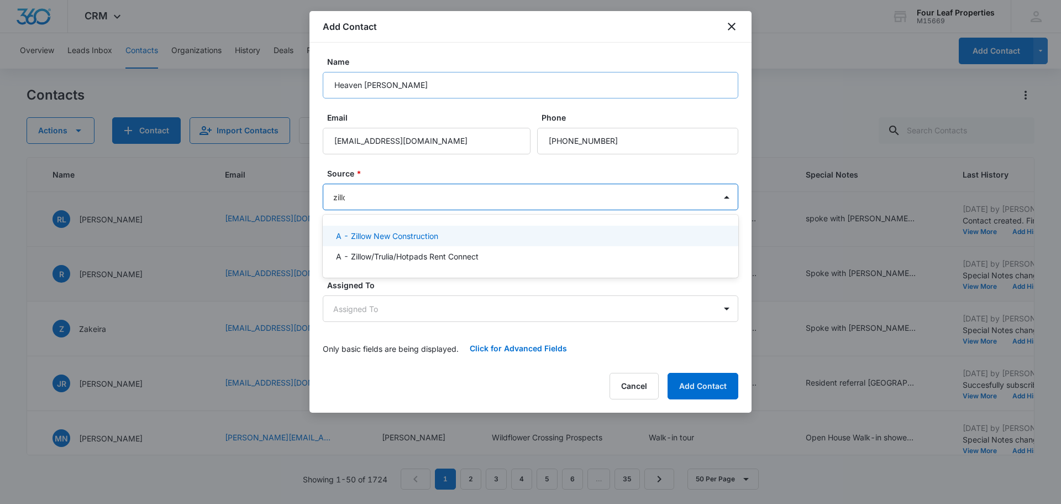
type input "zillow"
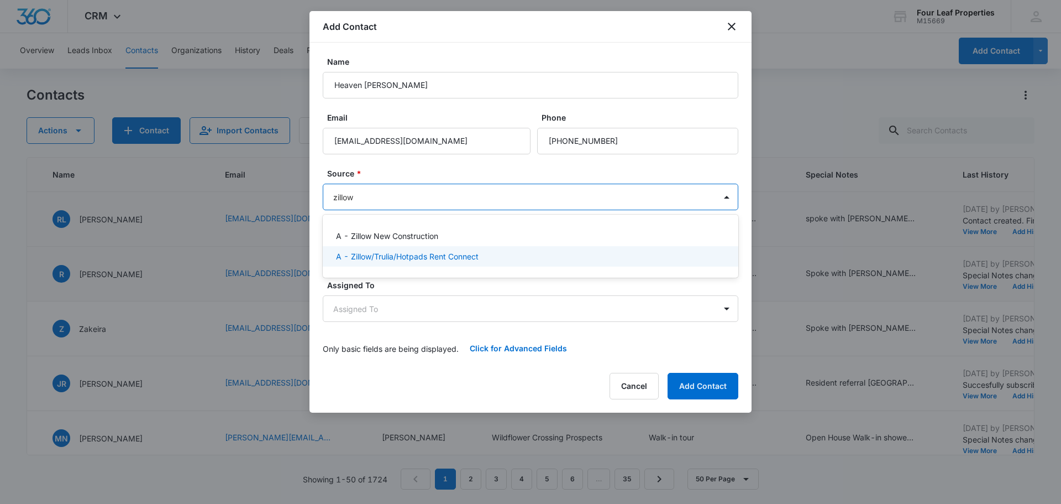
click at [359, 253] on p "A - Zillow/Trulia/Hotpads Rent Connect" at bounding box center [407, 256] width 143 height 12
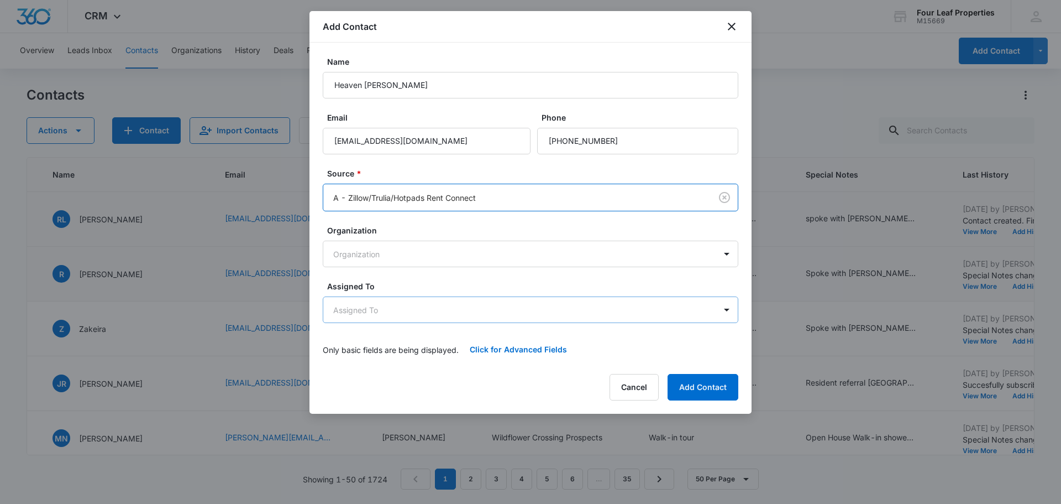
click at [354, 314] on body "CRM Apps Reputation Websites Forms CRM Email Social Shop Payments POS Content A…" at bounding box center [530, 252] width 1061 height 504
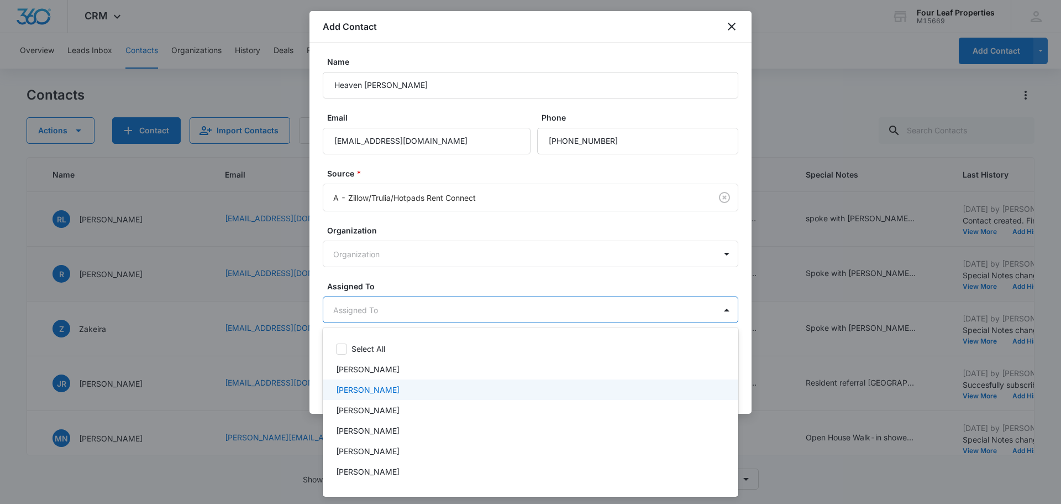
click at [353, 383] on div "Sarah Smith" at bounding box center [531, 389] width 416 height 20
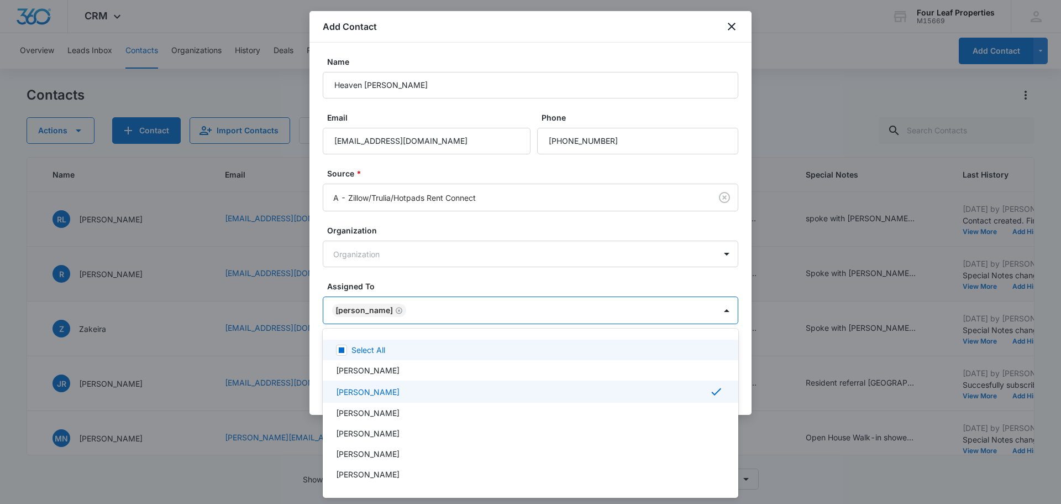
click at [415, 278] on div at bounding box center [530, 252] width 1061 height 504
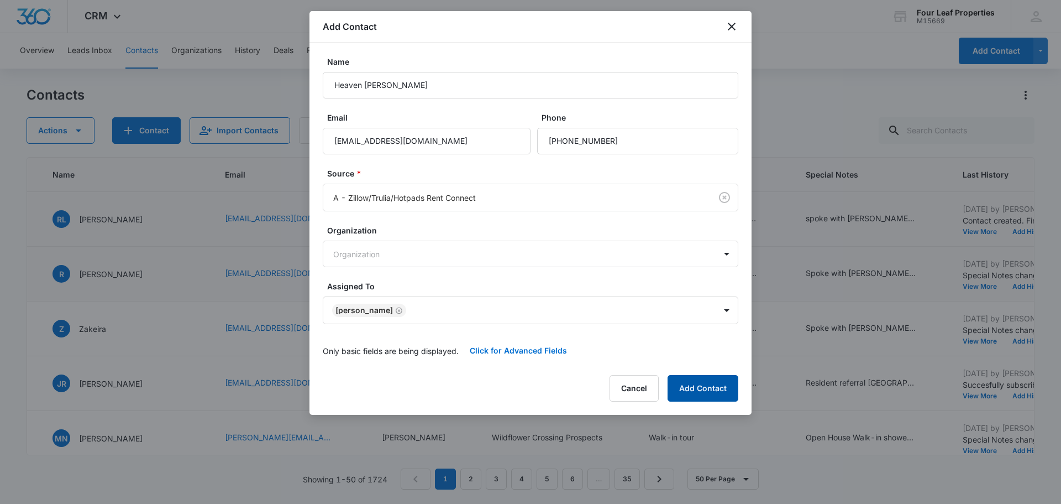
click at [688, 386] on button "Add Contact" at bounding box center [703, 388] width 71 height 27
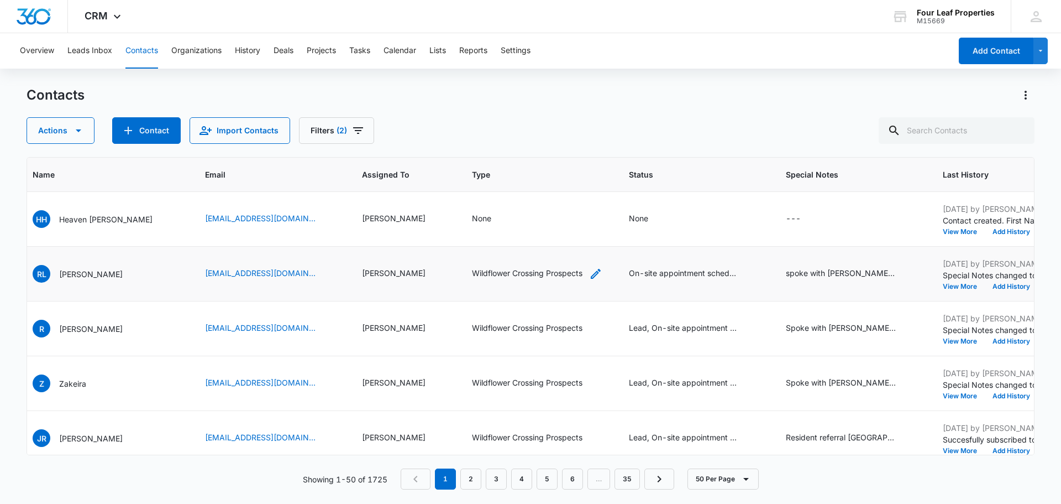
scroll to position [0, 627]
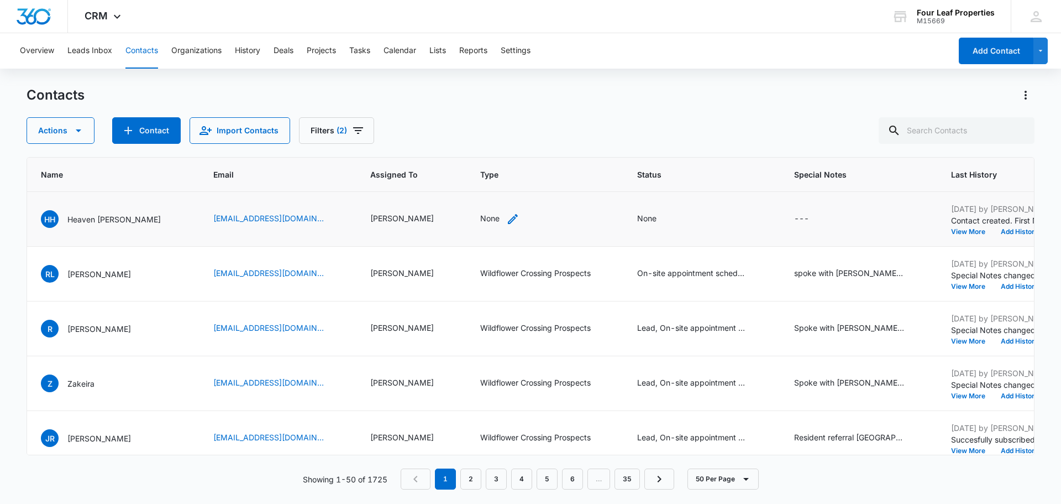
click at [480, 219] on div "None" at bounding box center [489, 218] width 19 height 12
click at [478, 146] on div at bounding box center [460, 149] width 49 height 14
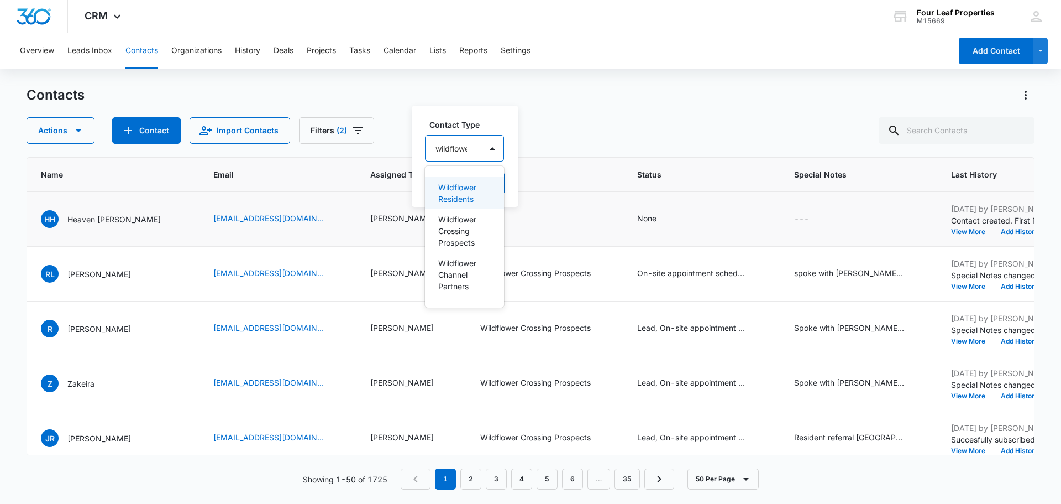
type input "wildflower"
click at [477, 231] on p "Wildflower Crossing Prospects" at bounding box center [466, 230] width 57 height 35
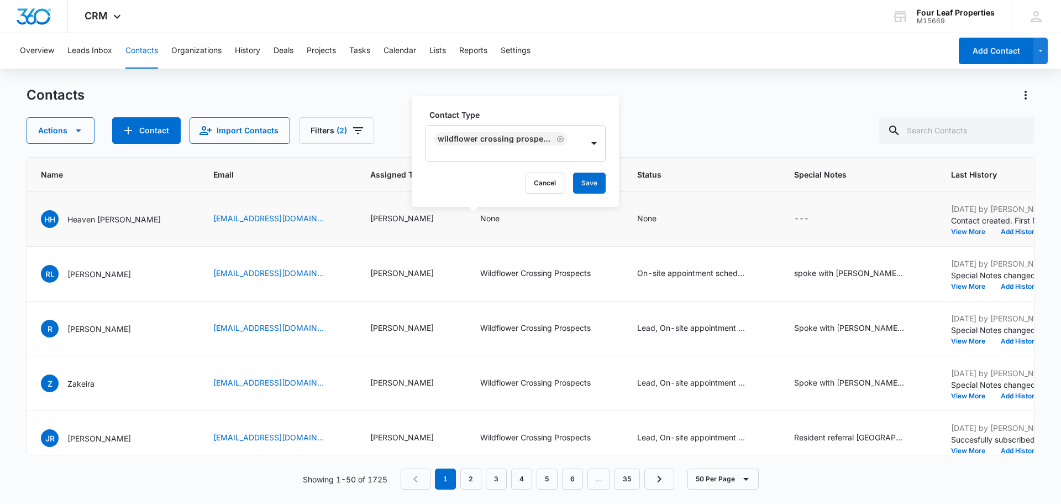
drag, startPoint x: 520, startPoint y: 103, endPoint x: 593, endPoint y: 164, distance: 95.4
click at [525, 104] on div "Contact Type Wildflower Crossing Prospects Cancel Save" at bounding box center [515, 151] width 207 height 111
click at [598, 184] on button "Save" at bounding box center [589, 182] width 33 height 21
click at [637, 217] on div "None" at bounding box center [656, 218] width 39 height 13
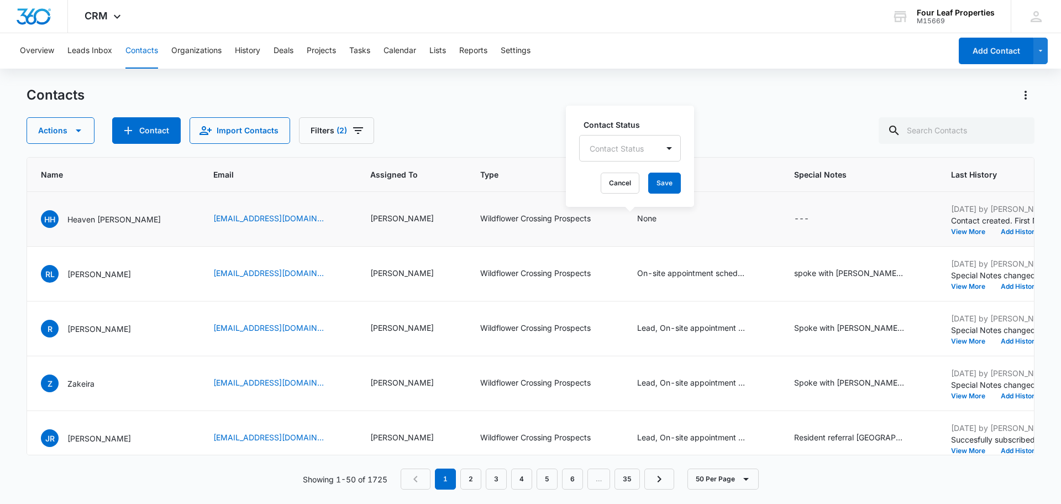
click at [620, 153] on div at bounding box center [617, 149] width 54 height 14
type input "on"
click at [615, 228] on p "On-site appointment scheduled" at bounding box center [609, 230] width 32 height 35
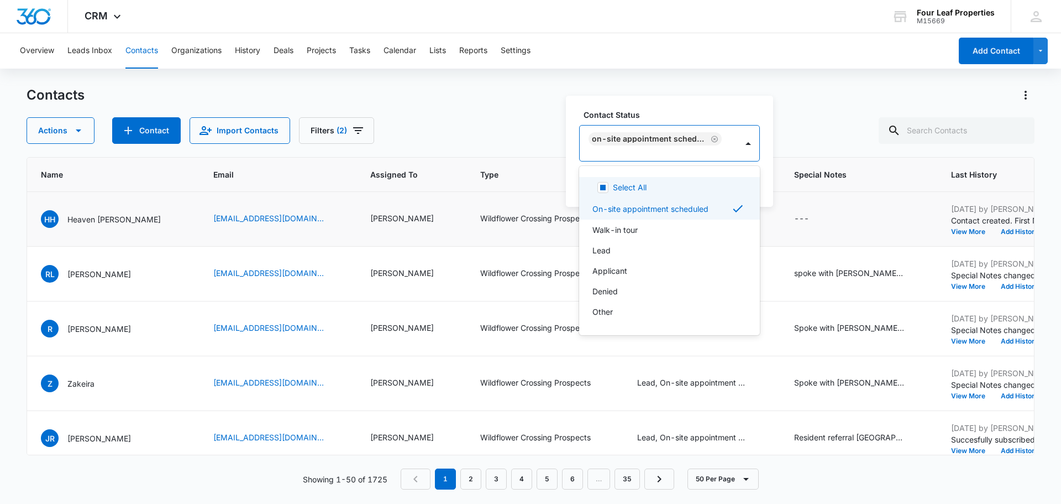
click at [676, 111] on label "Contact Status" at bounding box center [674, 115] width 181 height 12
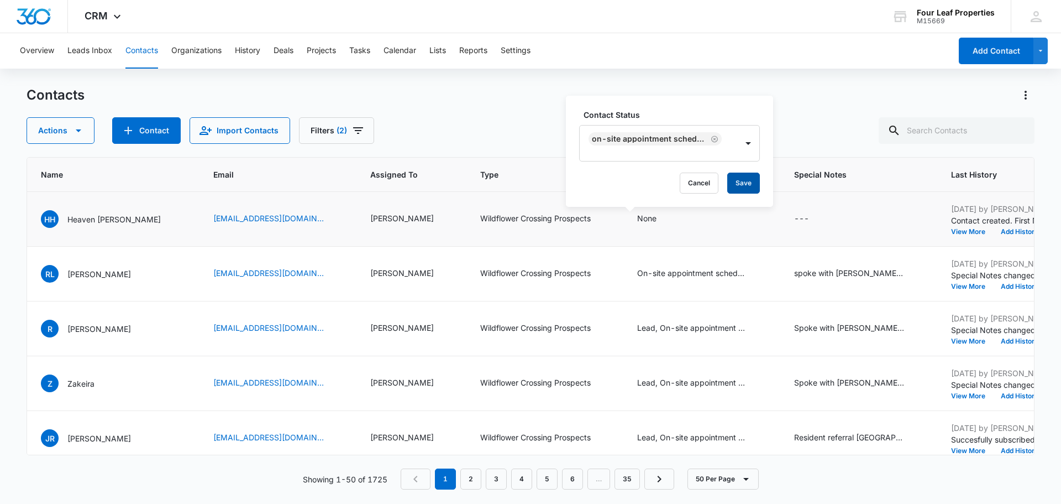
click at [742, 178] on button "Save" at bounding box center [743, 182] width 33 height 21
click at [756, 273] on icon "Status - On-site appointment scheduled - Select to Edit Field" at bounding box center [761, 274] width 10 height 10
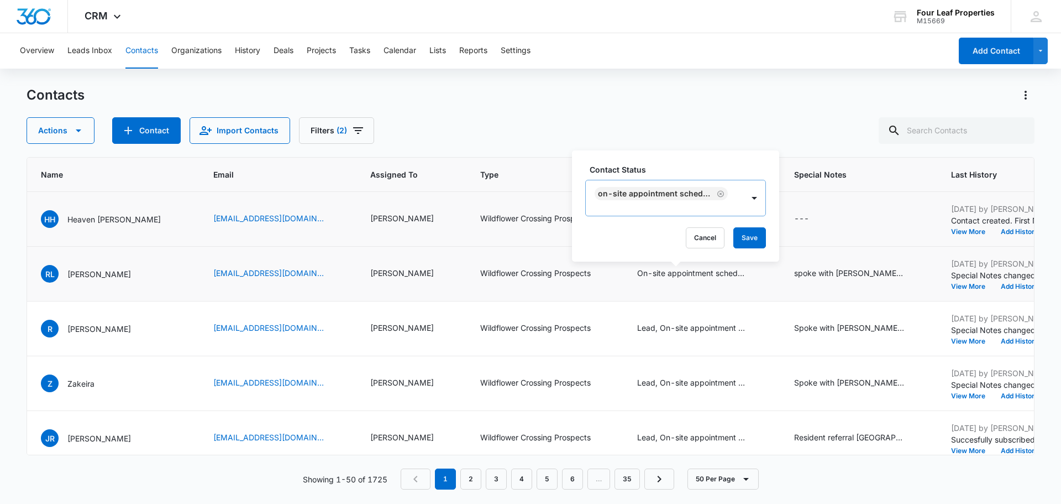
scroll to position [1, 0]
click at [694, 210] on div at bounding box center [662, 210] width 133 height 14
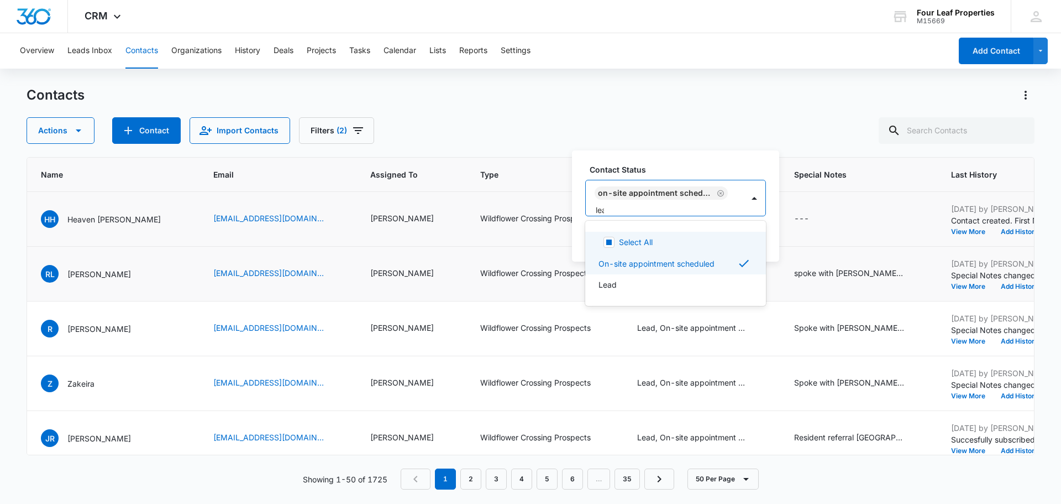
type input "lead"
click at [628, 241] on div "Lead" at bounding box center [675, 242] width 152 height 12
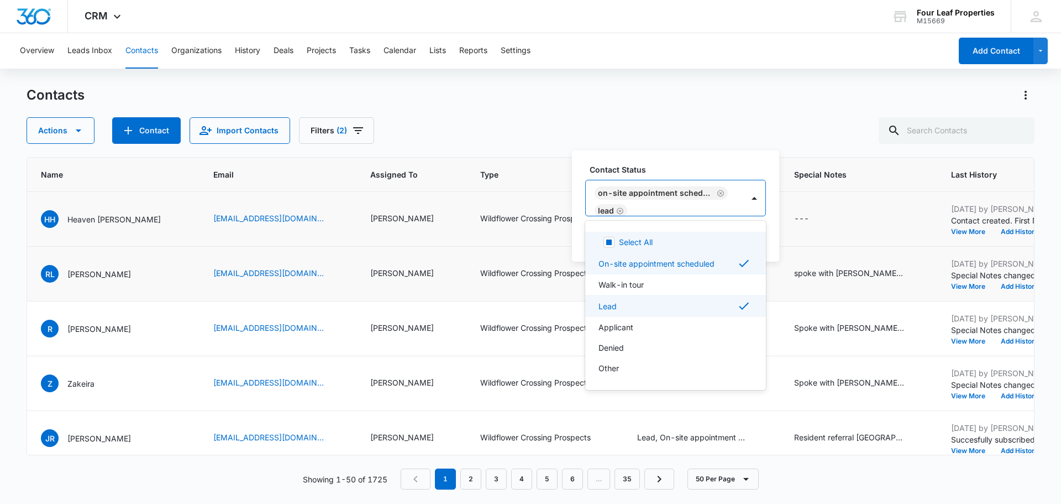
drag, startPoint x: 685, startPoint y: 168, endPoint x: 713, endPoint y: 190, distance: 35.1
click at [685, 168] on label "Contact Status" at bounding box center [680, 170] width 181 height 12
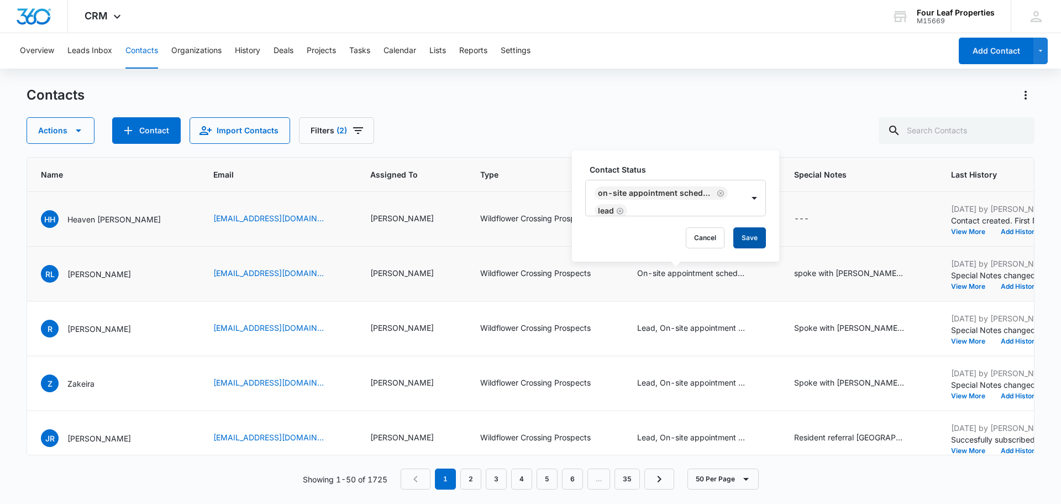
click at [749, 238] on button "Save" at bounding box center [750, 237] width 33 height 21
click at [794, 216] on div "---" at bounding box center [801, 218] width 15 height 13
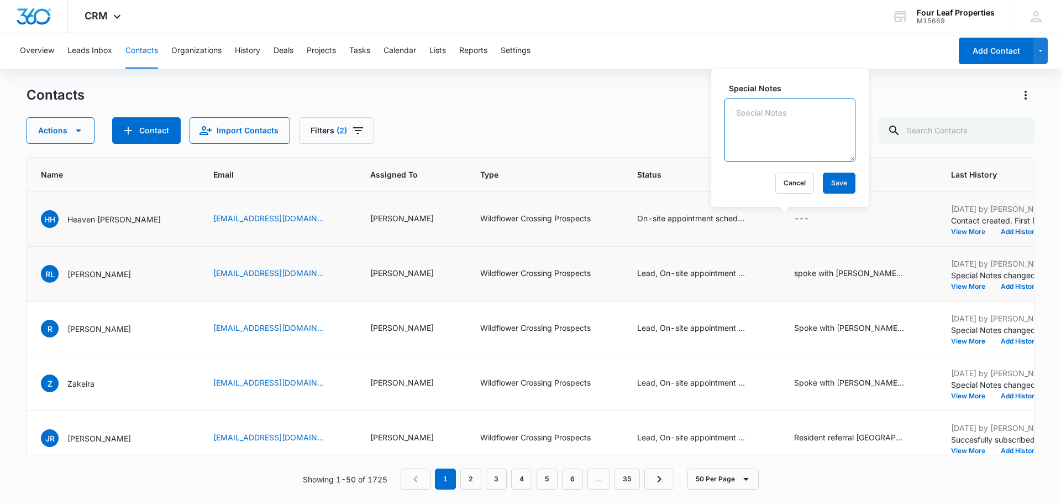
click at [779, 151] on textarea "Special Notes" at bounding box center [790, 129] width 131 height 63
click at [767, 156] on textarea "Spoke with Heaven, interested in 12 or 24 month rental for lot 14, made appoint…" at bounding box center [790, 129] width 131 height 63
type textarea "Spoke with Heaven, interested in 12 or 24 month rental for lot 14, made appoint…"
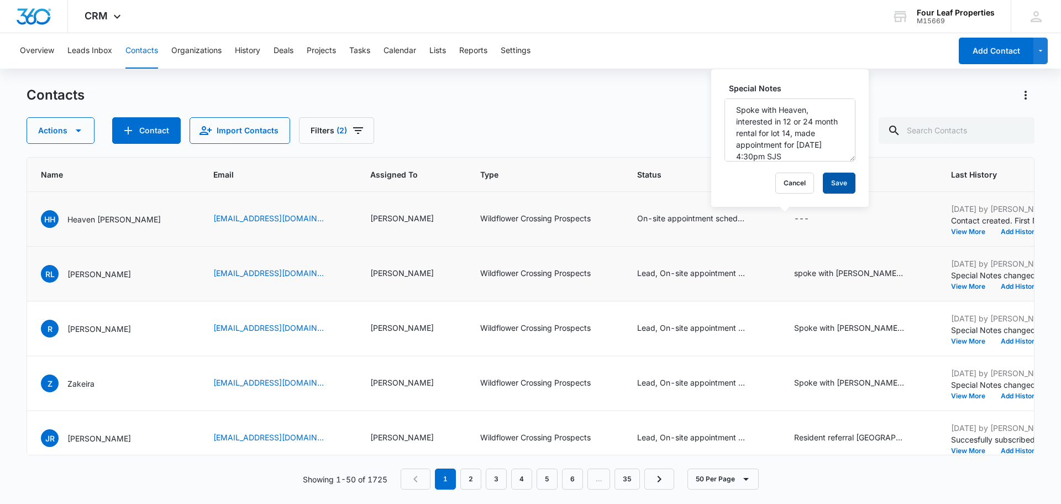
click at [823, 181] on button "Save" at bounding box center [839, 182] width 33 height 21
